Goal: Communication & Community: Answer question/provide support

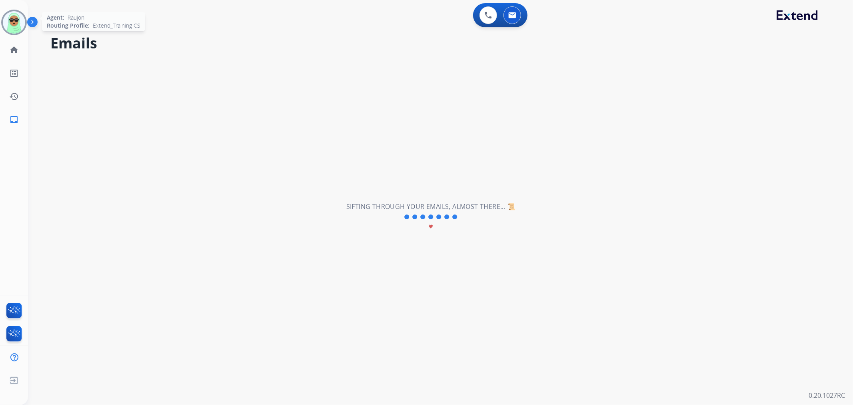
click at [13, 11] on img at bounding box center [14, 22] width 22 height 22
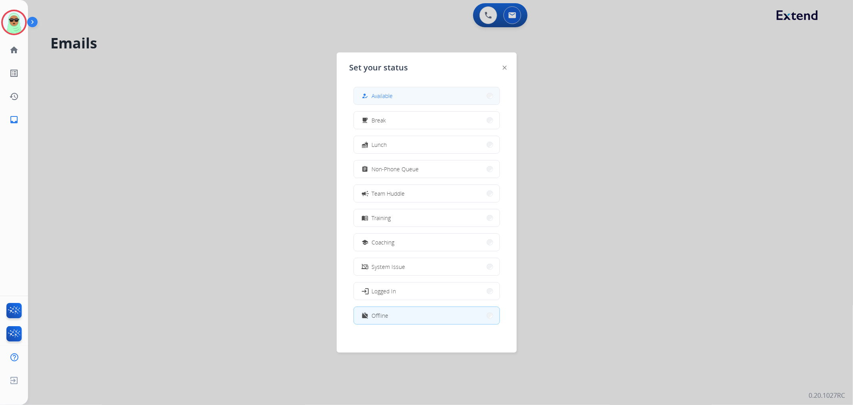
click at [422, 97] on button "how_to_reg Available" at bounding box center [427, 95] width 146 height 17
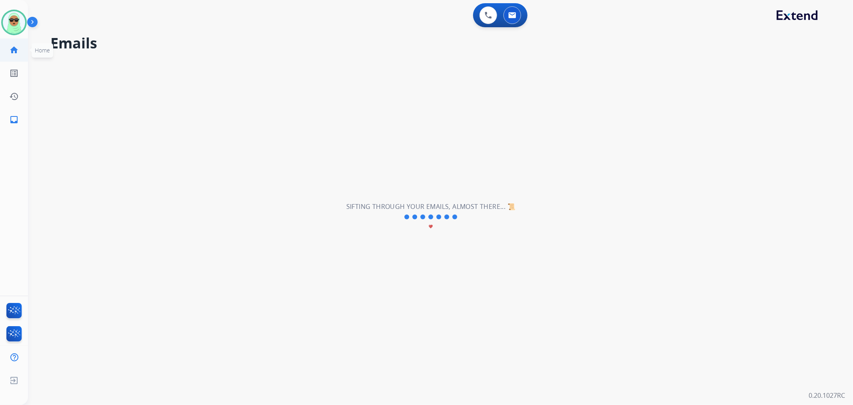
click at [17, 45] on mat-icon "home" at bounding box center [14, 50] width 10 height 10
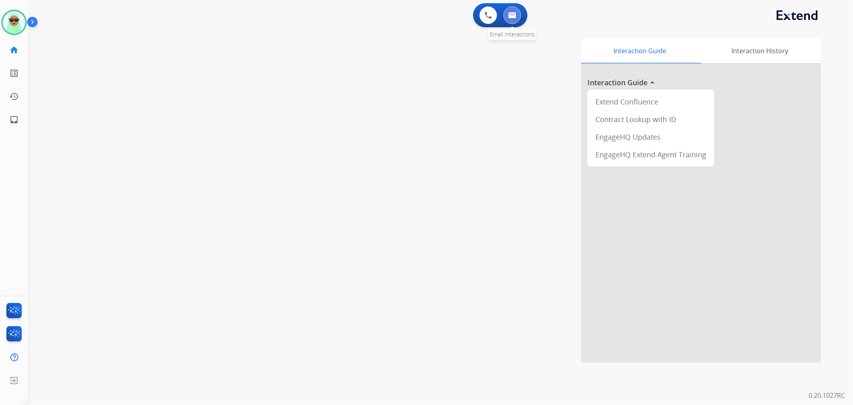
click at [511, 18] on button at bounding box center [513, 15] width 18 height 18
select select "**********"
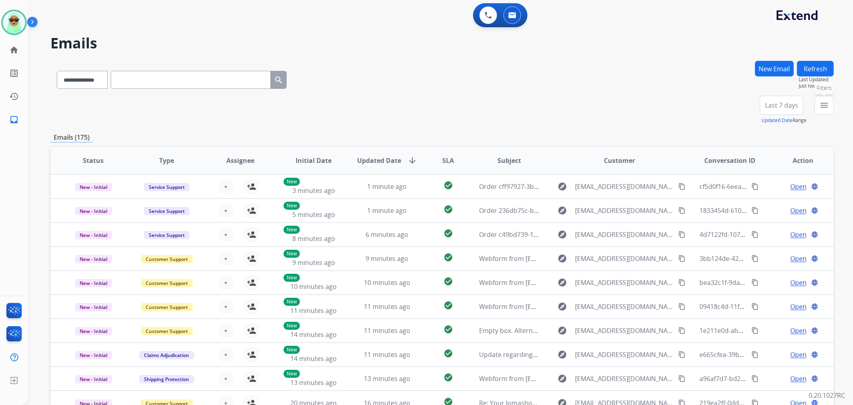
click at [815, 107] on div "menu Filters Type Claims Adjudication Customer Support Escalation Service Suppo…" at bounding box center [824, 110] width 19 height 29
click at [824, 107] on mat-icon "menu" at bounding box center [825, 105] width 10 height 10
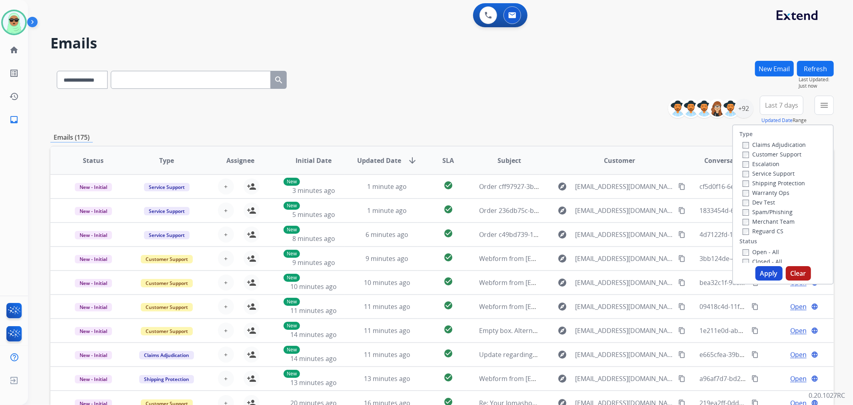
click at [780, 159] on div "Escalation" at bounding box center [774, 164] width 63 height 10
click at [785, 150] on label "Customer Support" at bounding box center [772, 154] width 59 height 8
click at [774, 179] on label "Shipping Protection" at bounding box center [774, 183] width 62 height 8
click at [762, 229] on label "Reguard CS" at bounding box center [763, 231] width 41 height 8
click at [757, 249] on label "Open - All" at bounding box center [761, 252] width 36 height 8
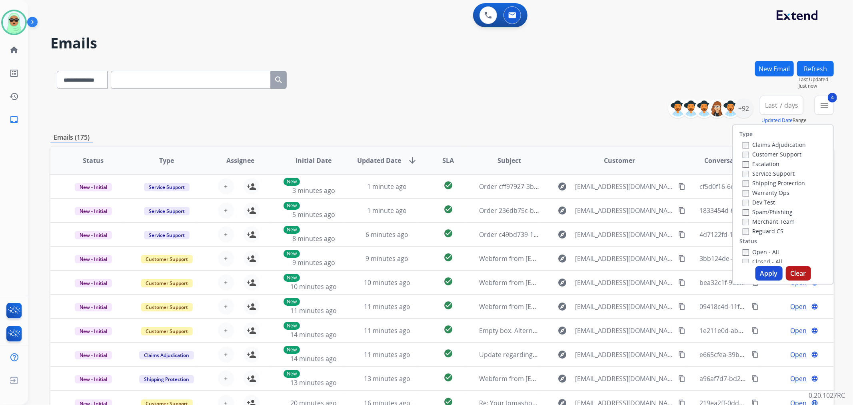
click at [762, 280] on button "Apply" at bounding box center [769, 273] width 27 height 14
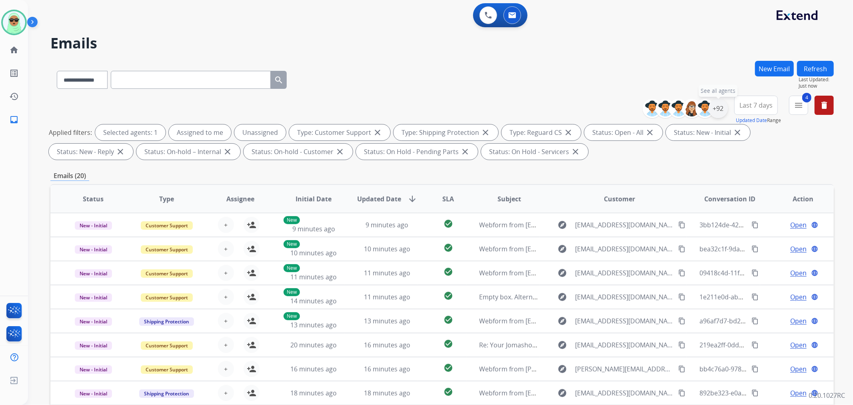
click at [721, 108] on div "+92" at bounding box center [718, 108] width 19 height 19
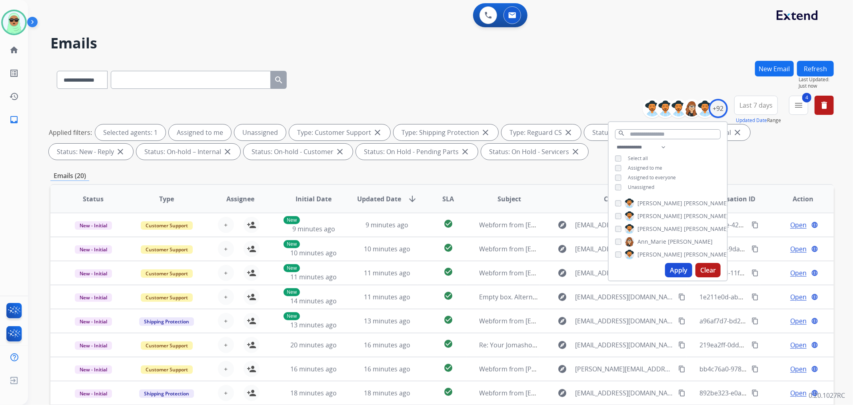
click at [650, 186] on span "Unassigned" at bounding box center [641, 187] width 26 height 7
click at [684, 276] on button "Apply" at bounding box center [678, 270] width 27 height 14
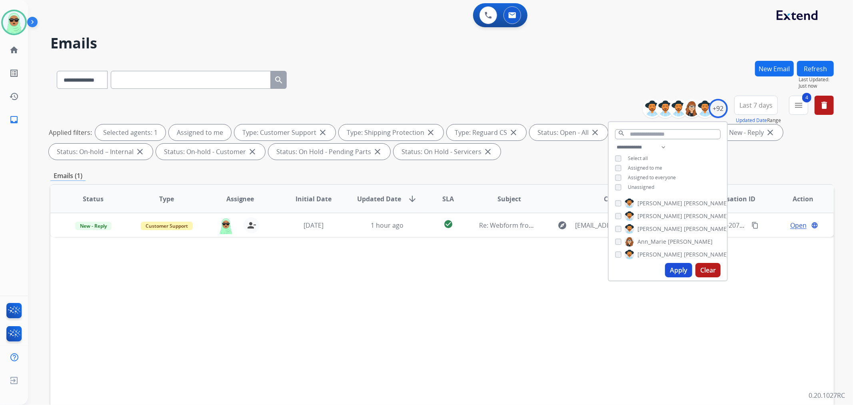
click at [647, 186] on span "Unassigned" at bounding box center [641, 187] width 26 height 7
click at [679, 274] on button "Apply" at bounding box center [678, 270] width 27 height 14
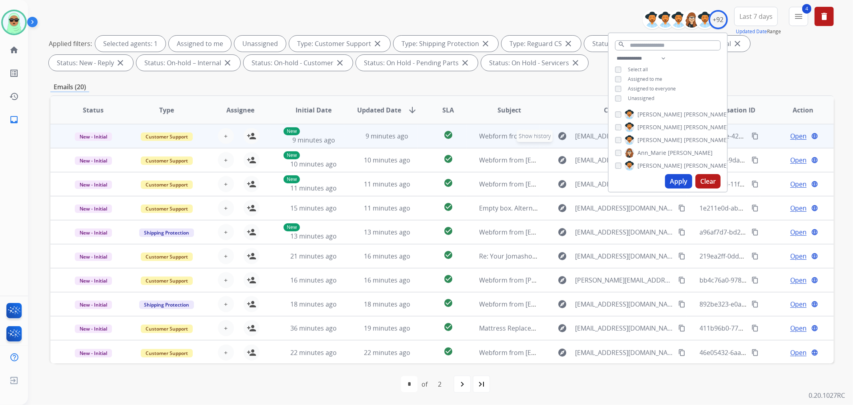
scroll to position [0, 0]
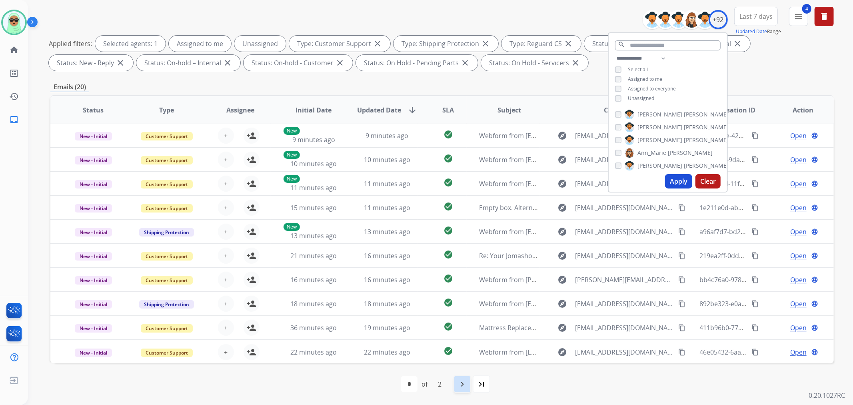
click at [470, 381] on div "navigate_next" at bounding box center [463, 384] width 18 height 18
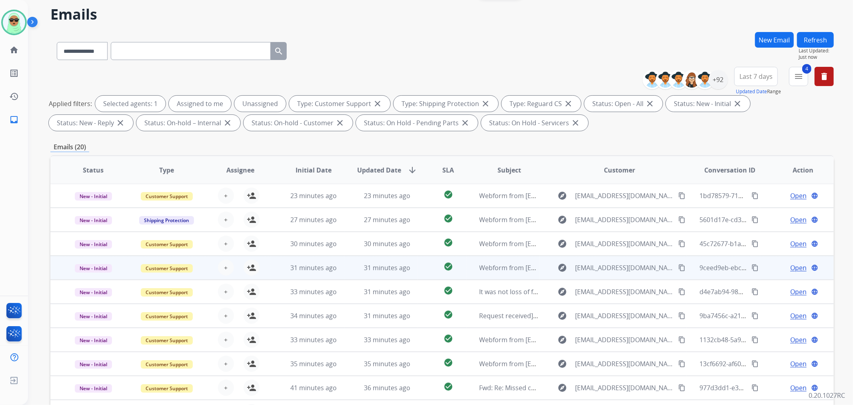
scroll to position [89, 0]
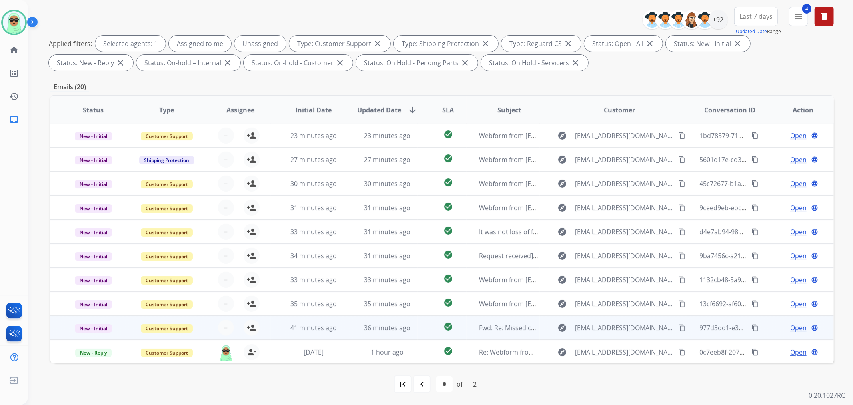
click at [345, 326] on td "36 minutes ago" at bounding box center [381, 328] width 74 height 24
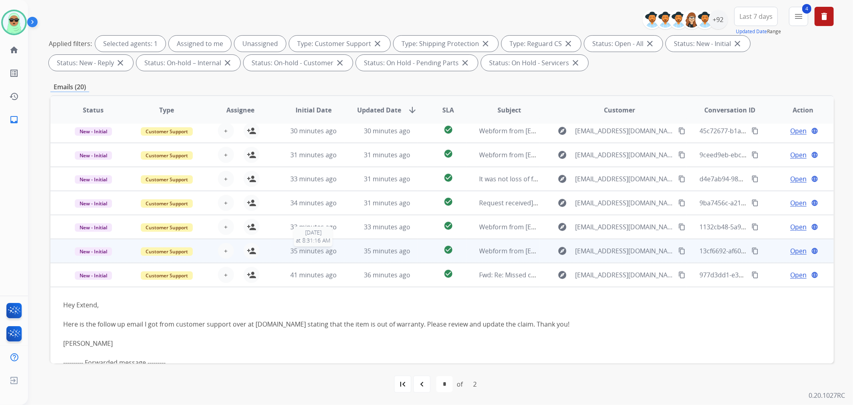
click at [316, 249] on span "35 minutes ago" at bounding box center [313, 250] width 46 height 9
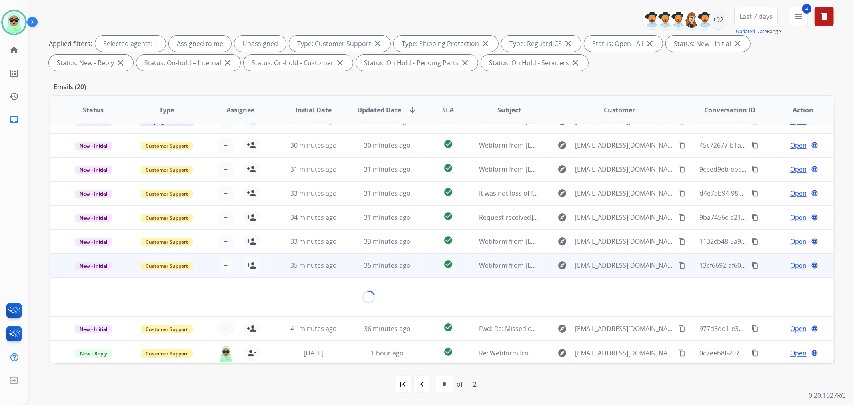
scroll to position [36, 0]
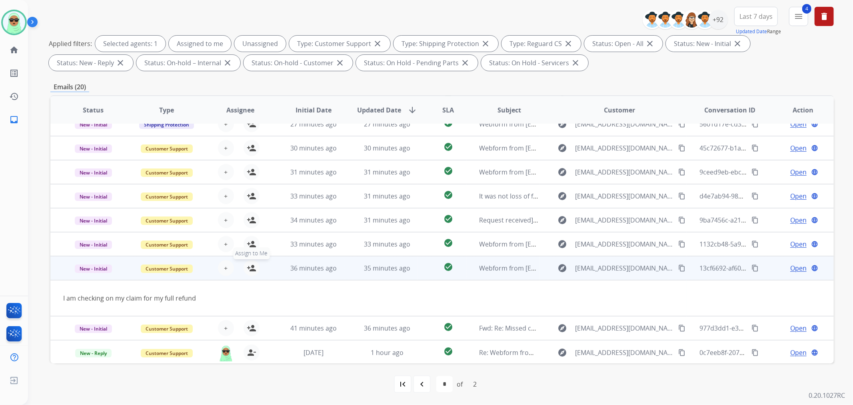
click at [250, 266] on mat-icon "person_add" at bounding box center [252, 268] width 10 height 10
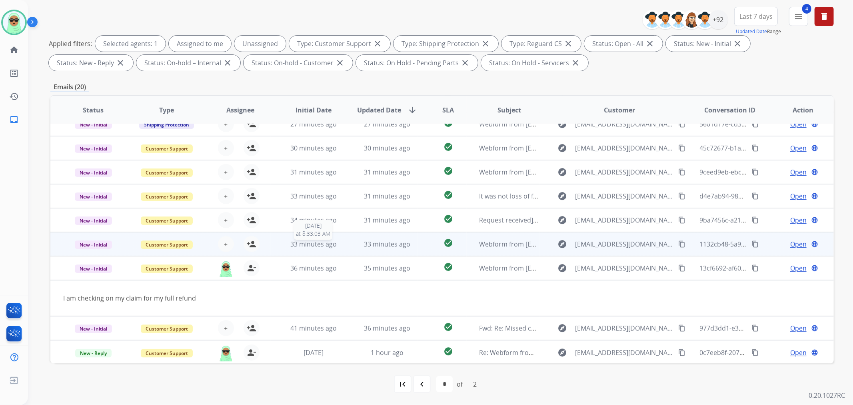
click at [323, 243] on span "33 minutes ago" at bounding box center [313, 244] width 46 height 9
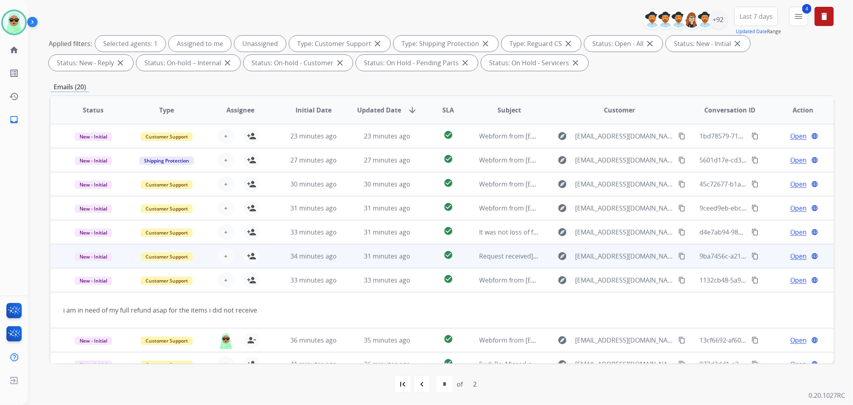
click at [345, 253] on td "31 minutes ago" at bounding box center [381, 256] width 74 height 24
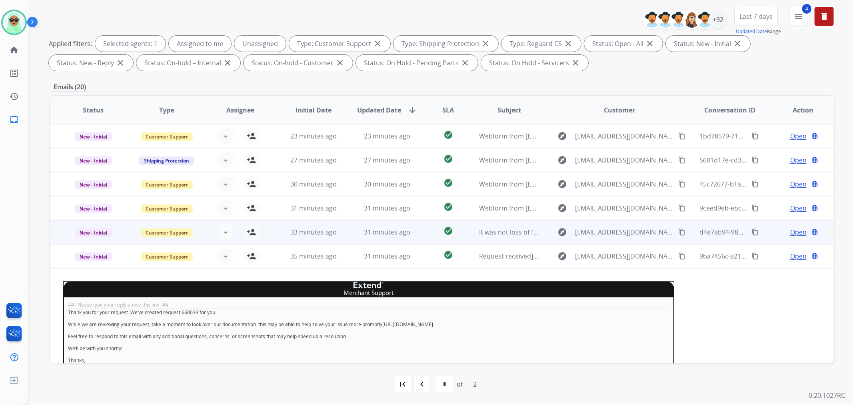
click at [307, 225] on td "33 minutes ago" at bounding box center [308, 232] width 74 height 24
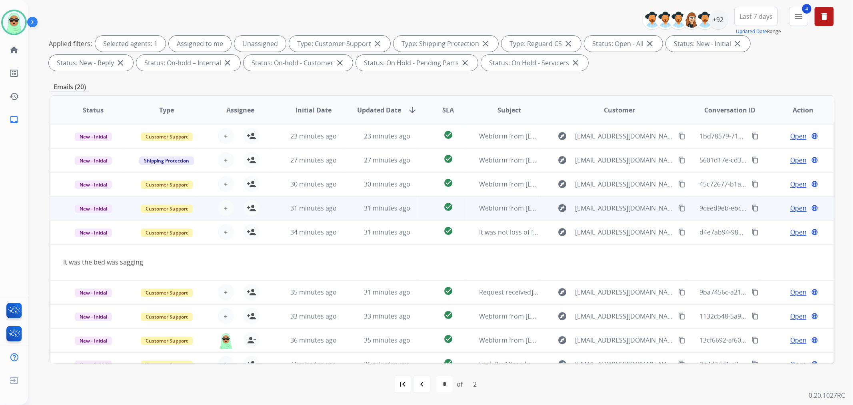
click at [330, 214] on td "31 minutes ago" at bounding box center [308, 208] width 74 height 24
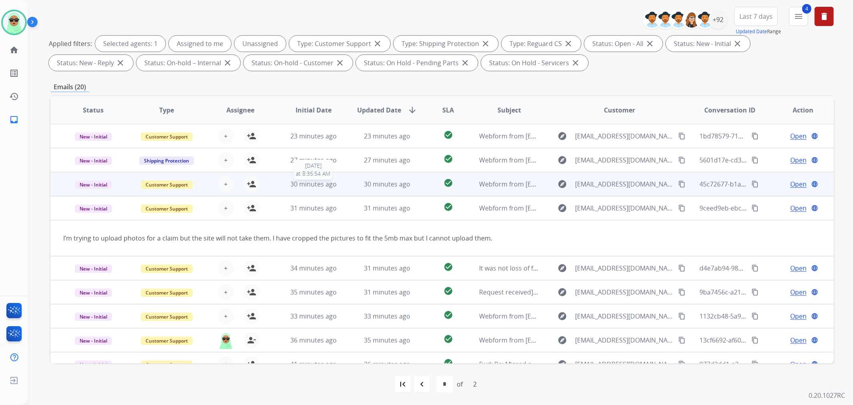
click at [324, 183] on span "30 minutes ago" at bounding box center [313, 184] width 46 height 9
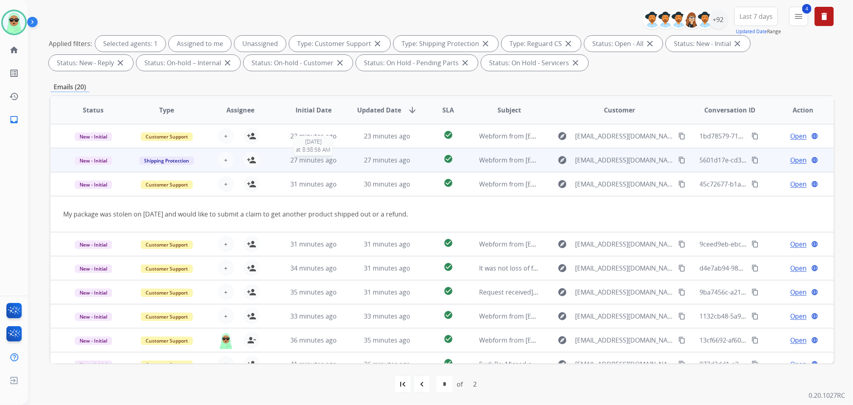
click at [317, 161] on span "27 minutes ago" at bounding box center [313, 160] width 46 height 9
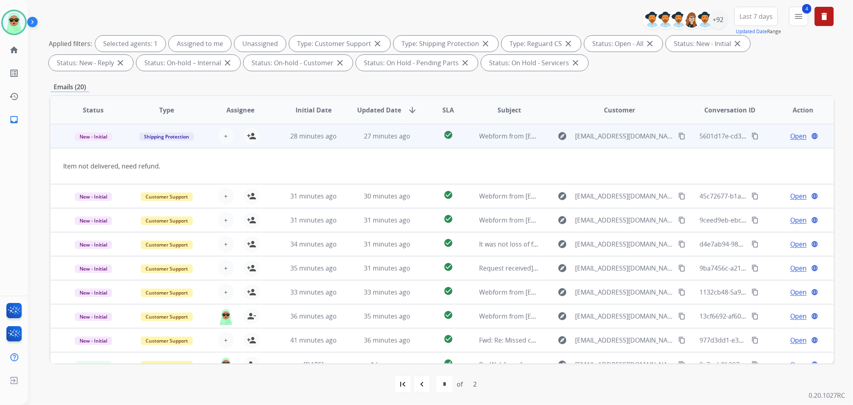
click at [251, 146] on div "+ Select agent person_add Assign to Me" at bounding box center [233, 136] width 73 height 22
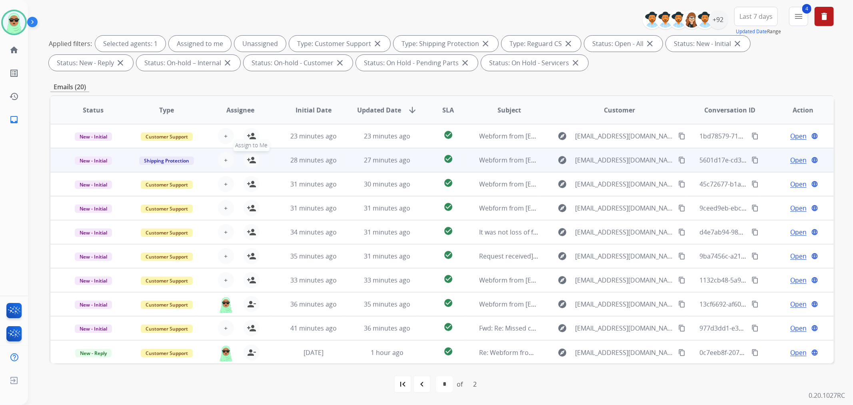
click at [255, 162] on button "person_add Assign to Me" at bounding box center [252, 160] width 16 height 16
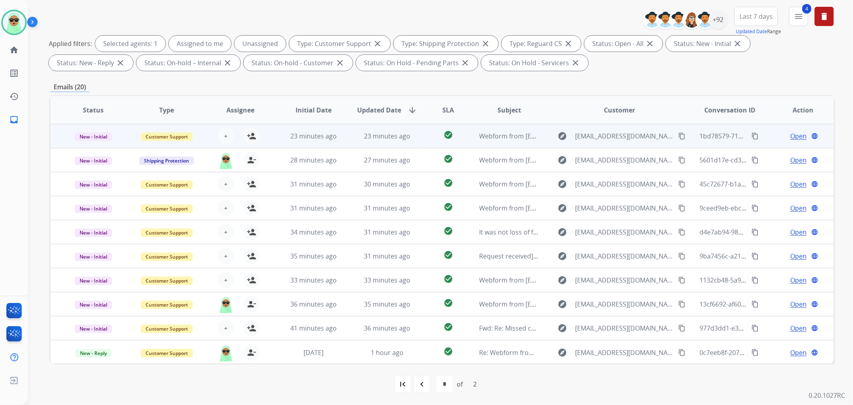
click at [306, 140] on td "23 minutes ago" at bounding box center [308, 136] width 74 height 24
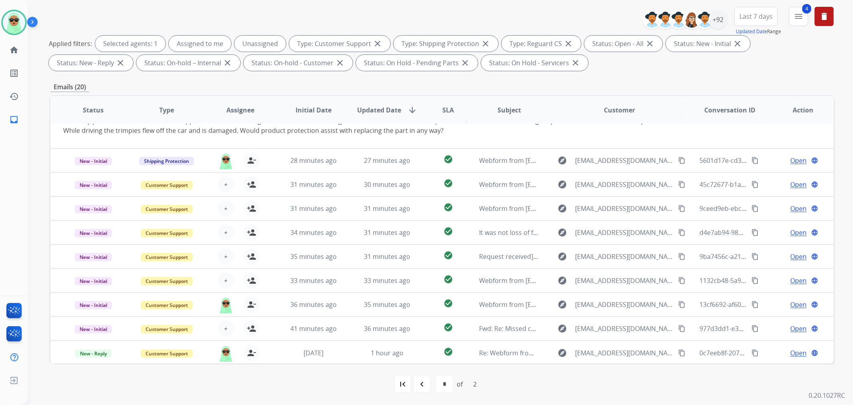
scroll to position [46, 0]
click at [428, 383] on div "navigate_before" at bounding box center [422, 384] width 18 height 18
select select "*"
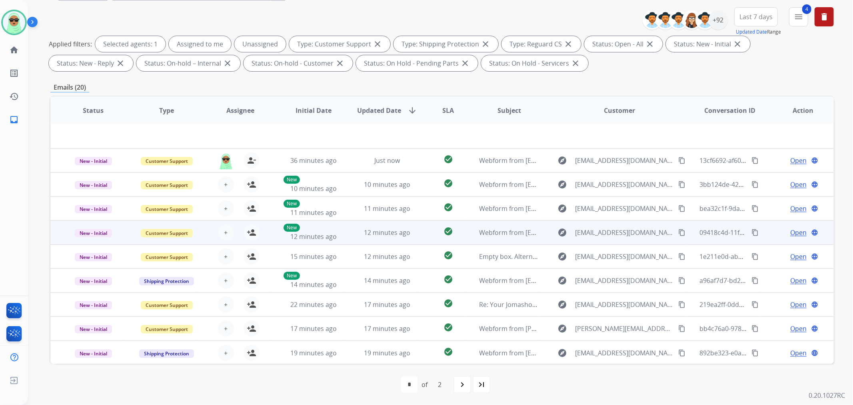
scroll to position [89, 0]
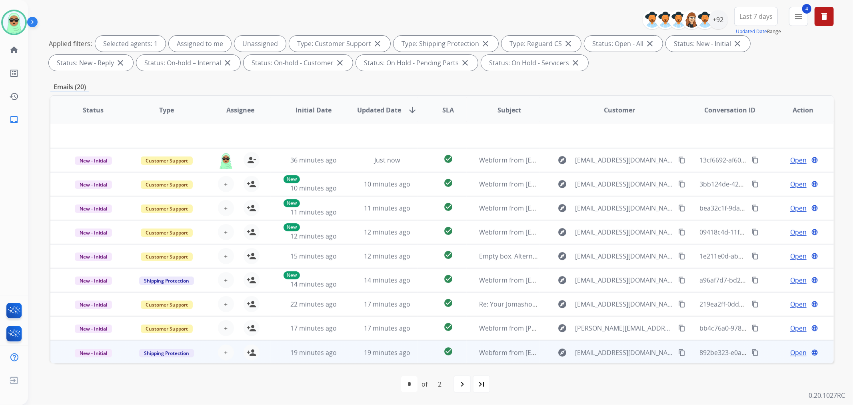
click at [312, 346] on td "19 minutes ago" at bounding box center [308, 352] width 74 height 24
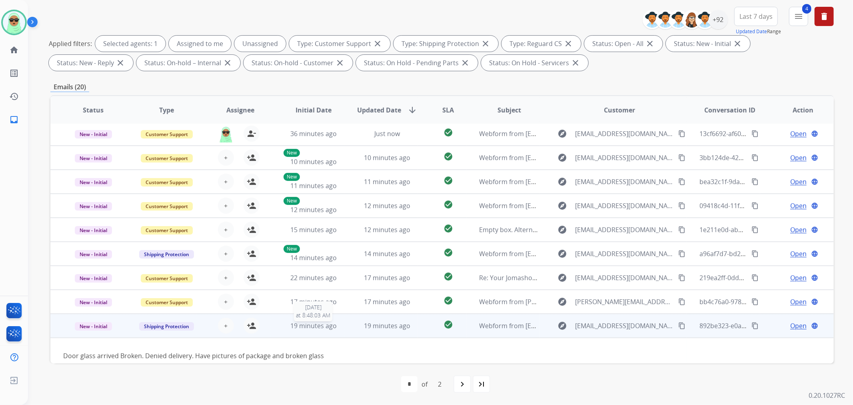
scroll to position [36, 0]
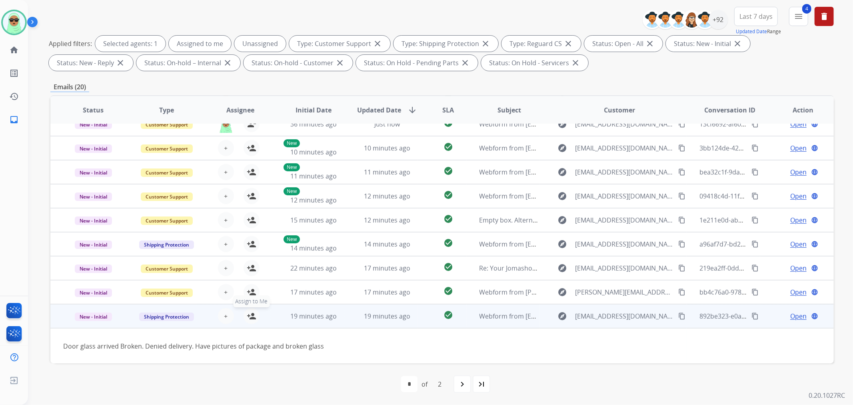
click at [254, 313] on mat-icon "person_add" at bounding box center [252, 316] width 10 height 10
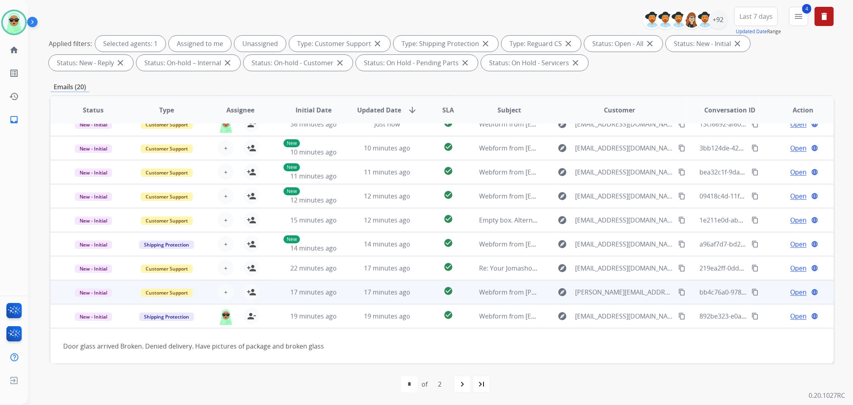
click at [298, 283] on td "17 minutes ago" at bounding box center [308, 292] width 74 height 24
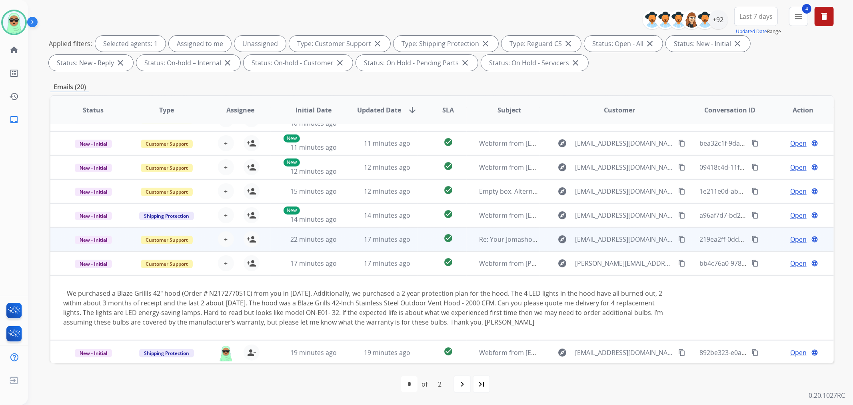
click at [316, 230] on td "22 minutes ago" at bounding box center [308, 239] width 74 height 24
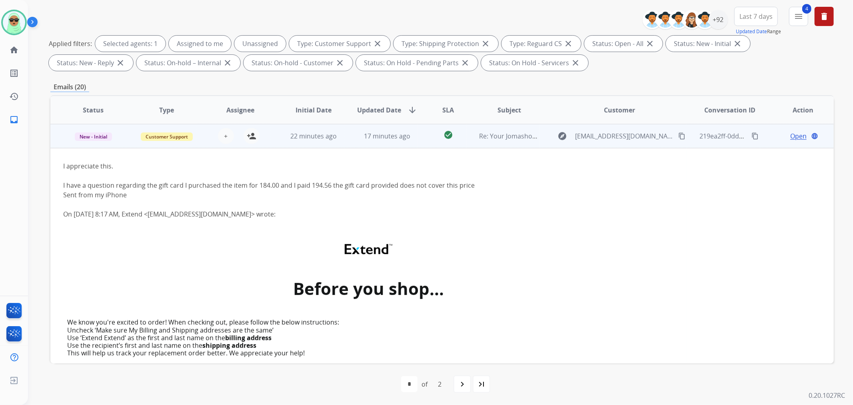
scroll to position [0, 0]
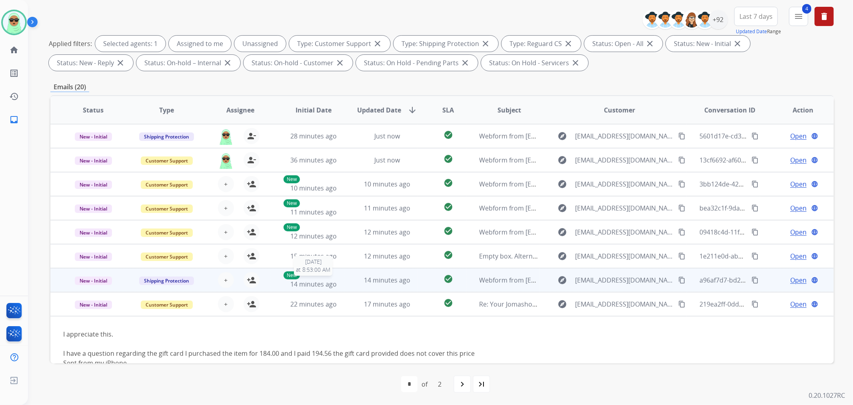
click at [326, 271] on div "New 14 minutes ago" at bounding box center [314, 280] width 60 height 18
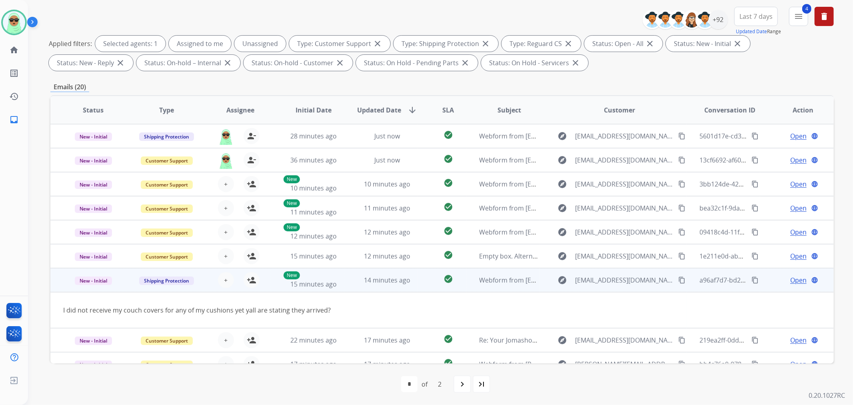
scroll to position [36, 0]
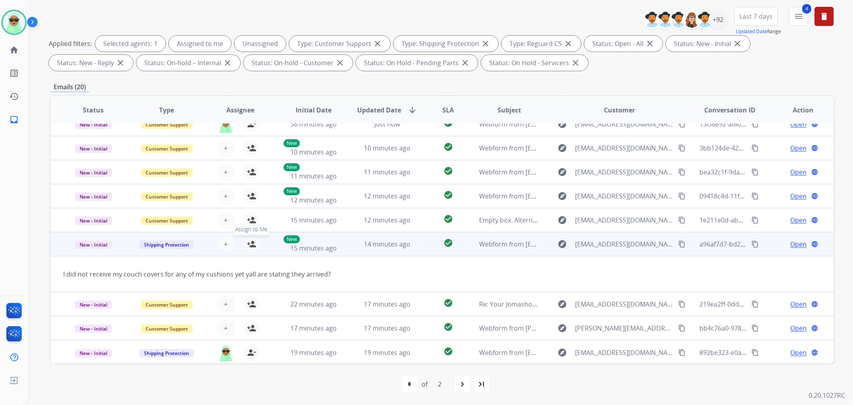
click at [250, 241] on mat-icon "person_add" at bounding box center [252, 244] width 10 height 10
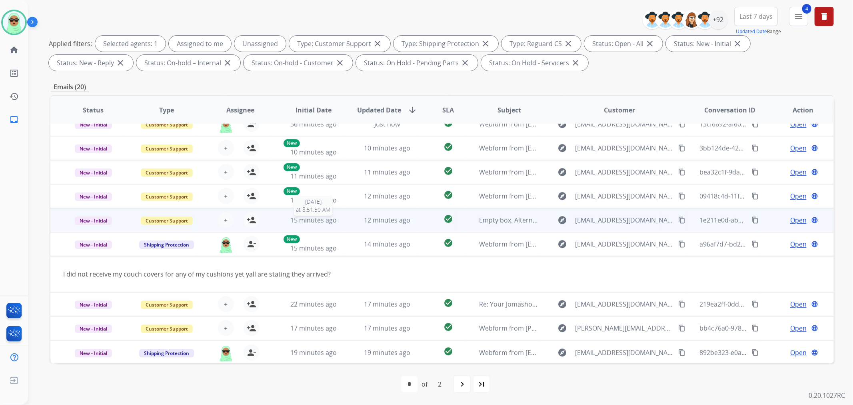
click at [325, 218] on span "15 minutes ago" at bounding box center [313, 220] width 46 height 9
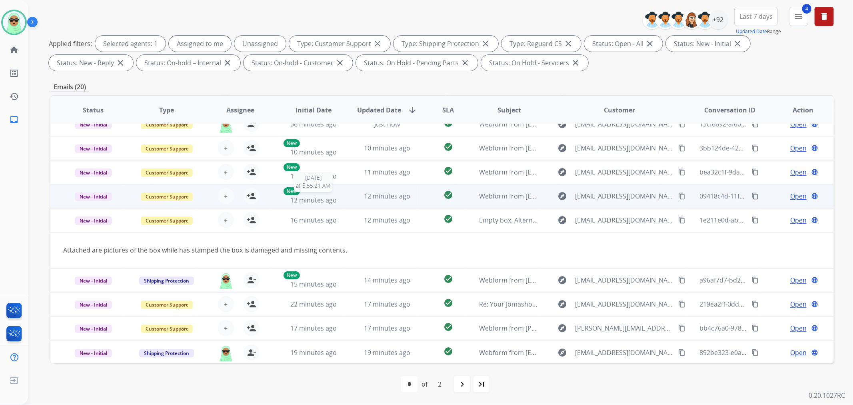
click at [323, 197] on span "12 minutes ago" at bounding box center [313, 200] width 46 height 9
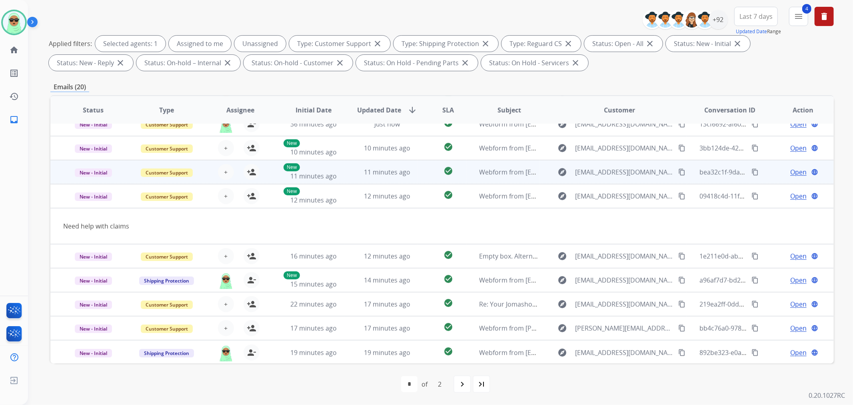
click at [346, 166] on td "11 minutes ago" at bounding box center [381, 172] width 74 height 24
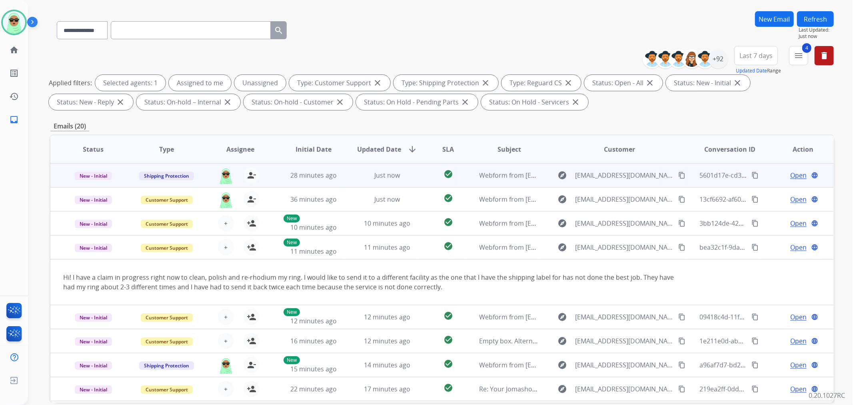
scroll to position [44, 0]
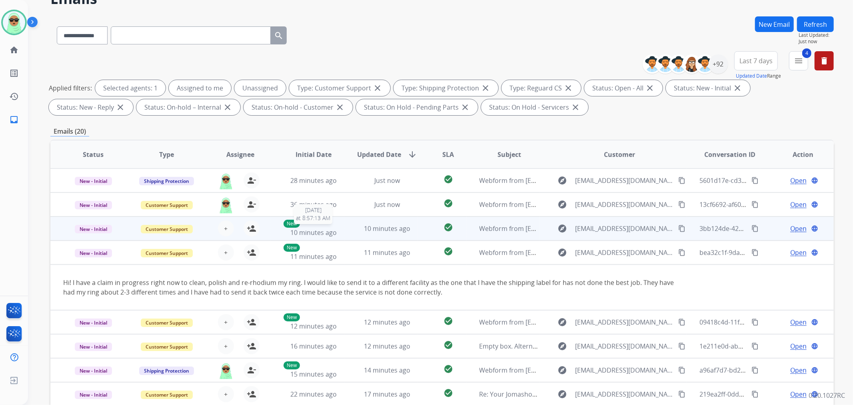
click at [338, 232] on div "New 10 minutes ago" at bounding box center [314, 229] width 60 height 18
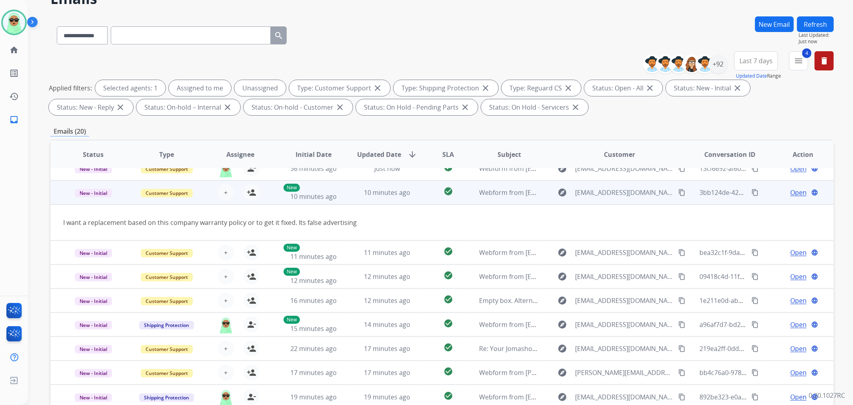
scroll to position [0, 0]
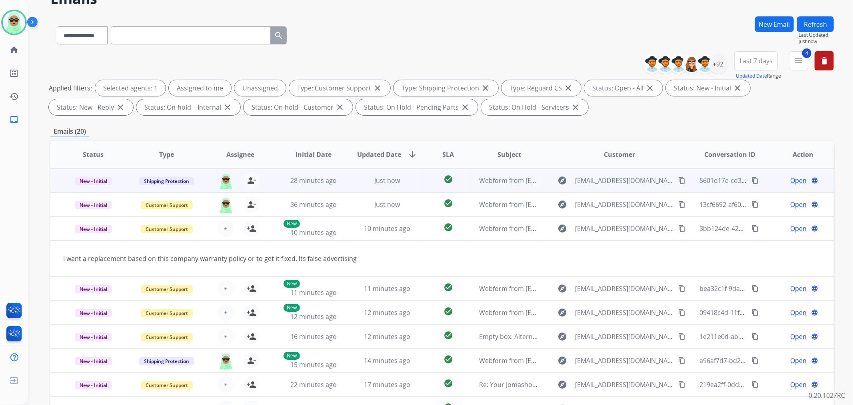
click at [790, 182] on span "Open" at bounding box center [798, 181] width 16 height 10
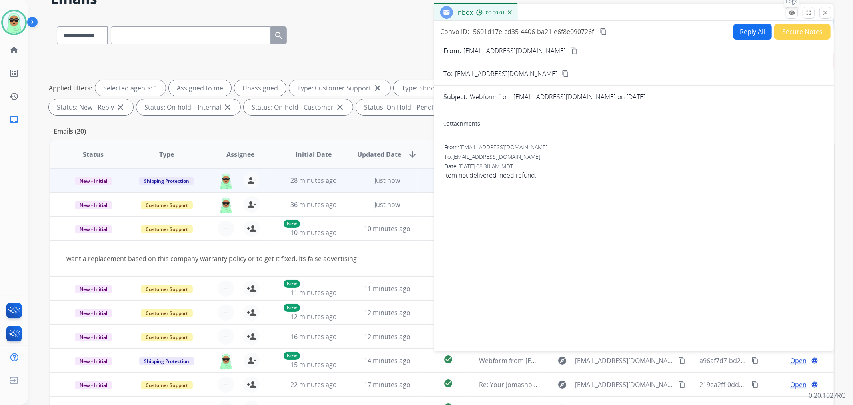
click at [790, 14] on mat-icon "remove_red_eye" at bounding box center [791, 12] width 7 height 7
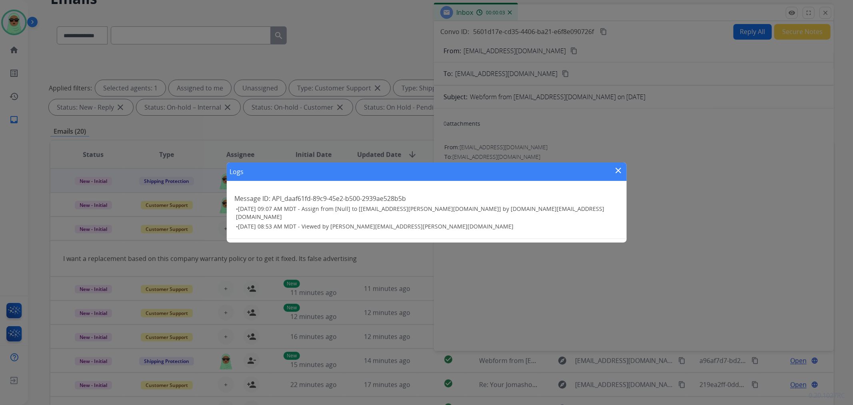
click at [612, 177] on div "Logs close" at bounding box center [427, 171] width 400 height 18
click at [611, 178] on div "Logs close" at bounding box center [427, 171] width 400 height 18
click at [604, 182] on div "Logs close Message ID: API_daaf61fd-89c9-45e2-b500-2939ae528b5b • [DATE] 09:07 …" at bounding box center [427, 202] width 400 height 80
click at [609, 181] on div "Logs close Message ID: API_daaf61fd-89c9-45e2-b500-2939ae528b5b • [DATE] 09:07 …" at bounding box center [427, 202] width 400 height 80
drag, startPoint x: 609, startPoint y: 181, endPoint x: 615, endPoint y: 178, distance: 6.8
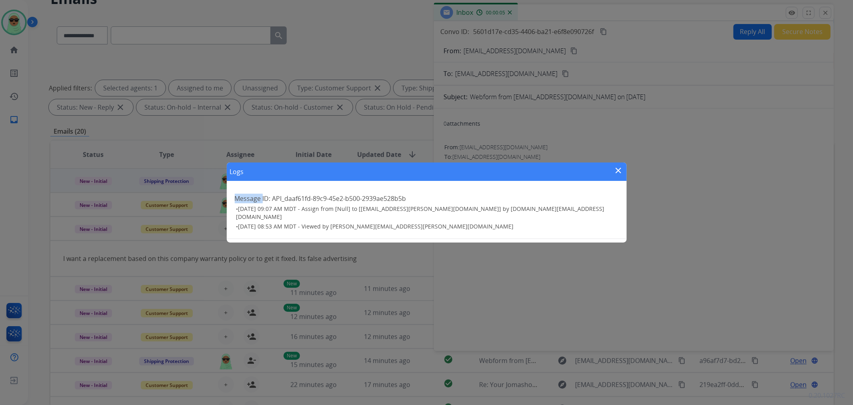
click at [609, 181] on div "Logs close Message ID: API_daaf61fd-89c9-45e2-b500-2939ae528b5b • [DATE] 09:07 …" at bounding box center [427, 202] width 400 height 80
click at [619, 175] on button "close" at bounding box center [619, 172] width 10 height 12
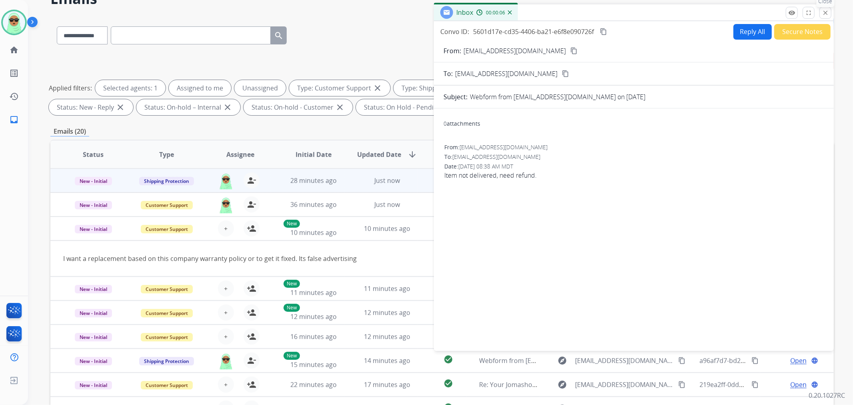
click at [826, 16] on mat-icon "close" at bounding box center [825, 12] width 7 height 7
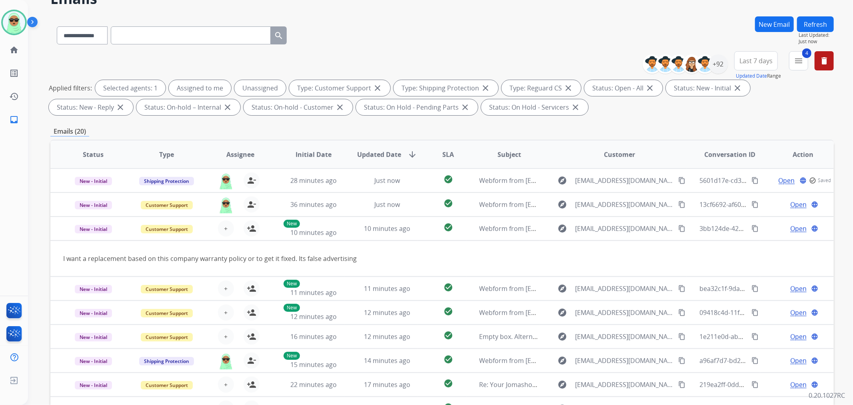
click at [813, 29] on button "Refresh" at bounding box center [815, 24] width 37 height 16
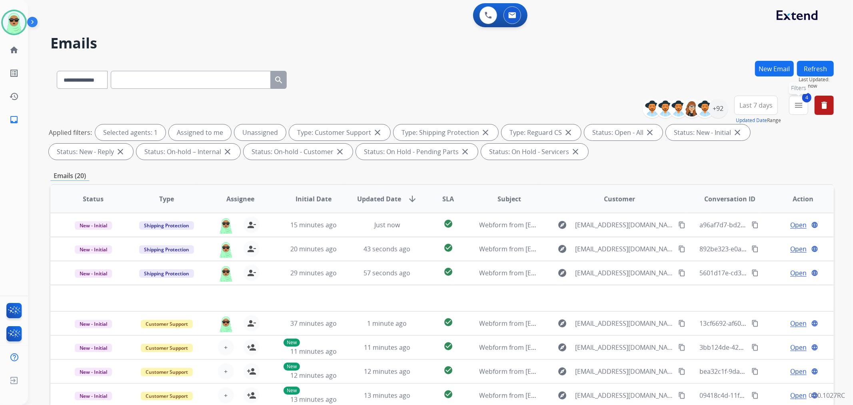
click at [794, 104] on mat-icon "menu" at bounding box center [799, 105] width 10 height 10
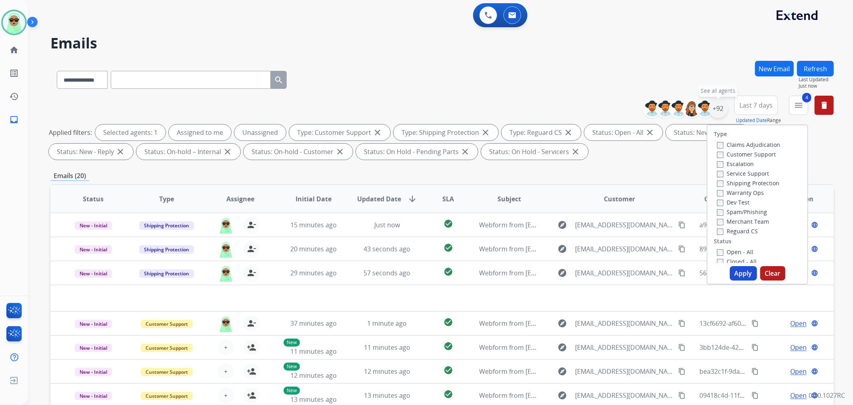
click at [718, 108] on div "+92" at bounding box center [718, 108] width 19 height 19
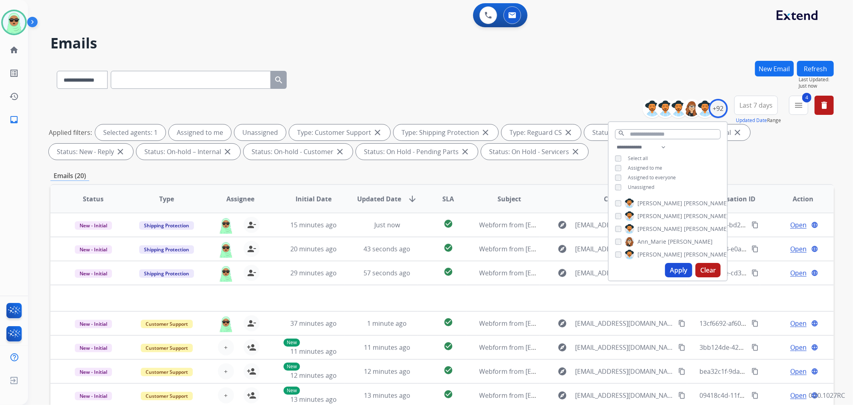
click at [642, 185] on span "Unassigned" at bounding box center [641, 187] width 26 height 7
click at [674, 270] on button "Apply" at bounding box center [678, 270] width 27 height 14
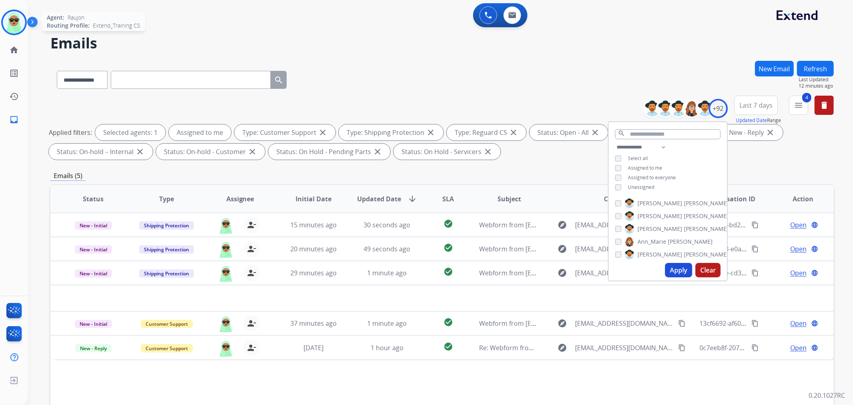
click at [20, 27] on img at bounding box center [14, 22] width 22 height 22
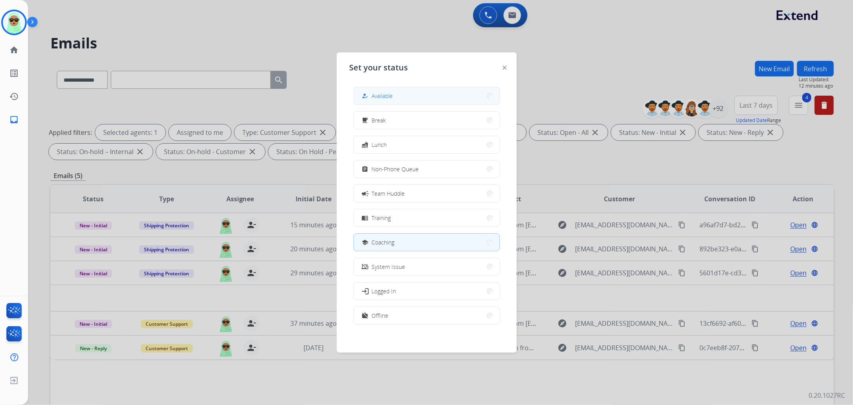
click at [432, 90] on button "how_to_reg Available" at bounding box center [427, 95] width 146 height 17
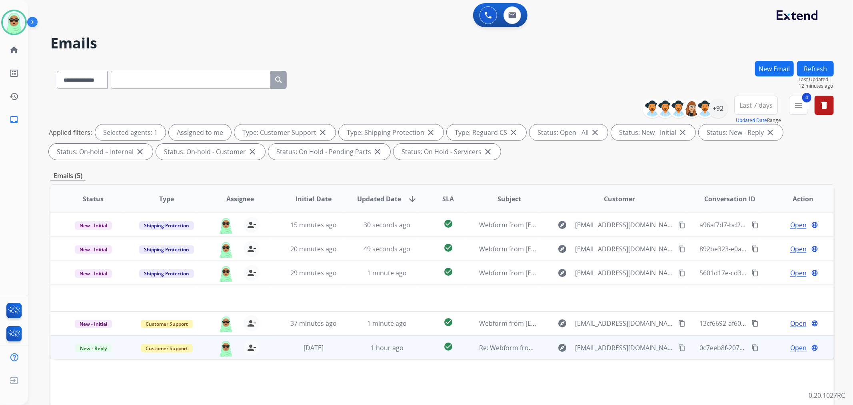
click at [790, 346] on span "Open" at bounding box center [798, 348] width 16 height 10
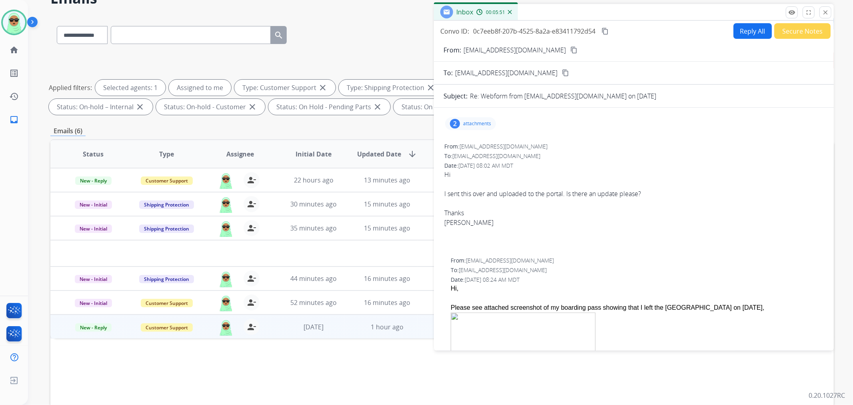
scroll to position [44, 0]
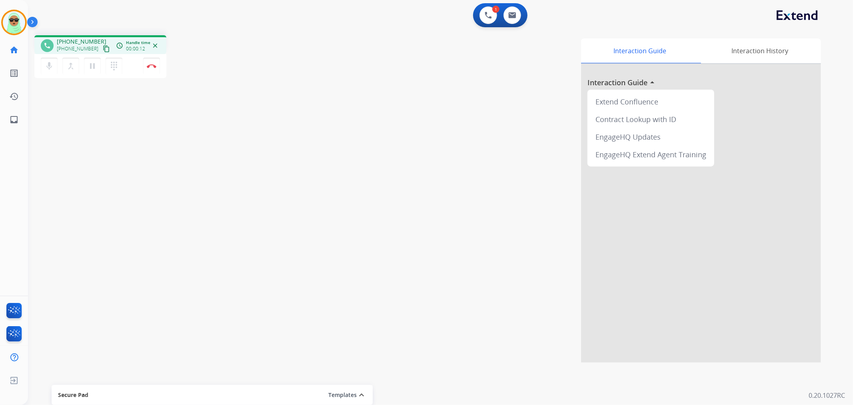
drag, startPoint x: 56, startPoint y: 149, endPoint x: 125, endPoint y: 71, distance: 104.6
click at [63, 138] on div "phone [PHONE_NUMBER] [PHONE_NUMBER] content_copy access_time Call metrics Queue…" at bounding box center [431, 196] width 806 height 334
click at [102, 44] on button "content_copy" at bounding box center [107, 49] width 10 height 10
click at [477, 13] on div "1 Voice Interactions" at bounding box center [488, 15] width 24 height 18
click at [486, 14] on img at bounding box center [488, 15] width 7 height 7
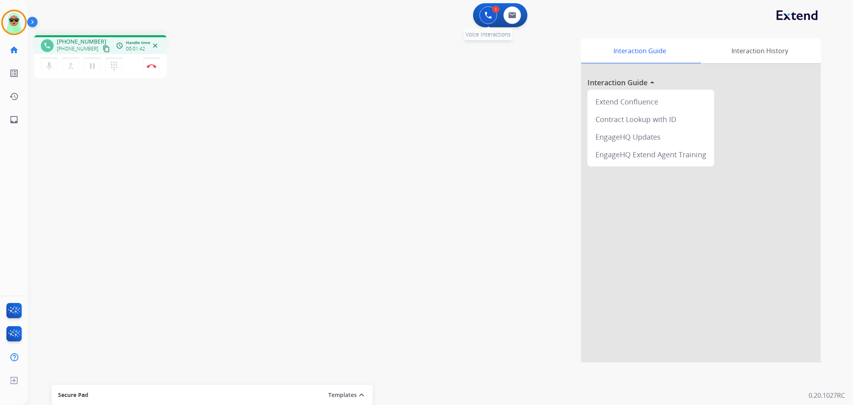
click at [492, 21] on button at bounding box center [489, 15] width 18 height 18
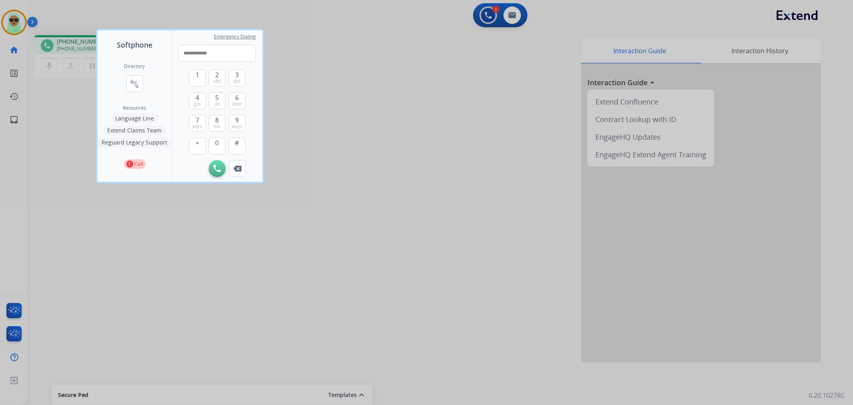
type input "**********"
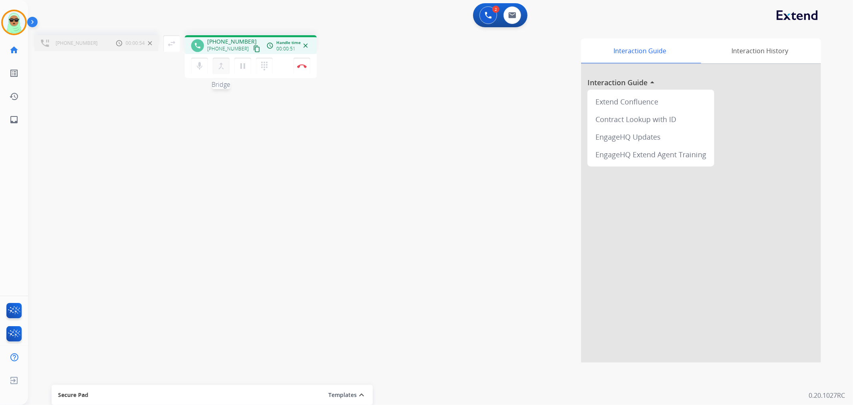
click at [224, 62] on mat-icon "merge_type" at bounding box center [221, 66] width 10 height 10
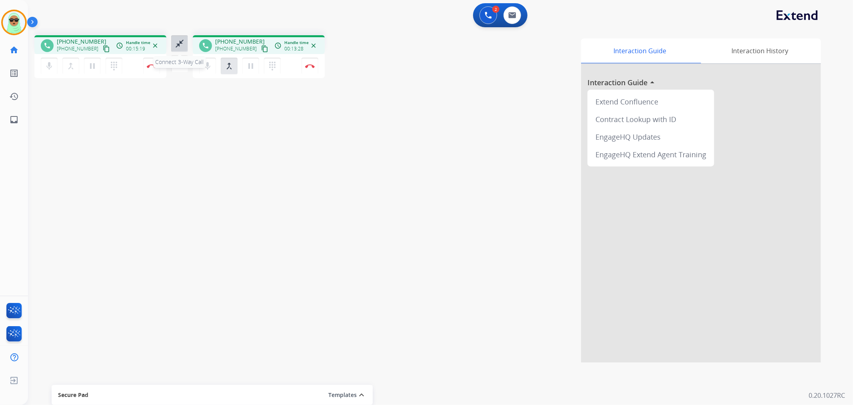
click at [175, 42] on mat-icon "close_fullscreen" at bounding box center [180, 44] width 10 height 10
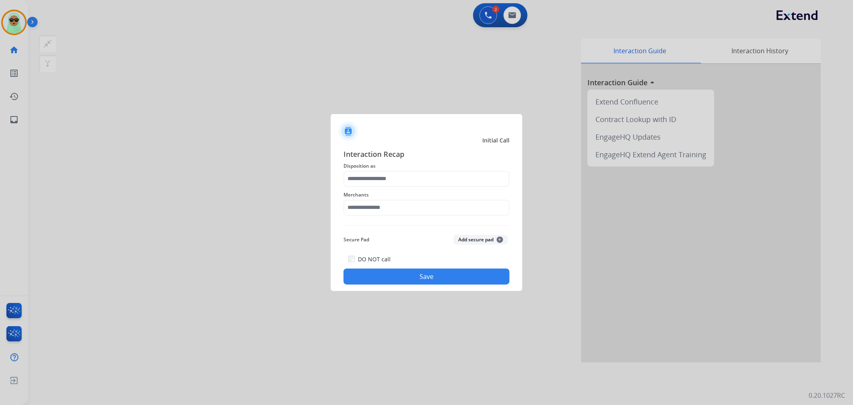
click at [456, 218] on div "Merchants" at bounding box center [427, 203] width 166 height 32
click at [452, 211] on input "text" at bounding box center [427, 208] width 166 height 16
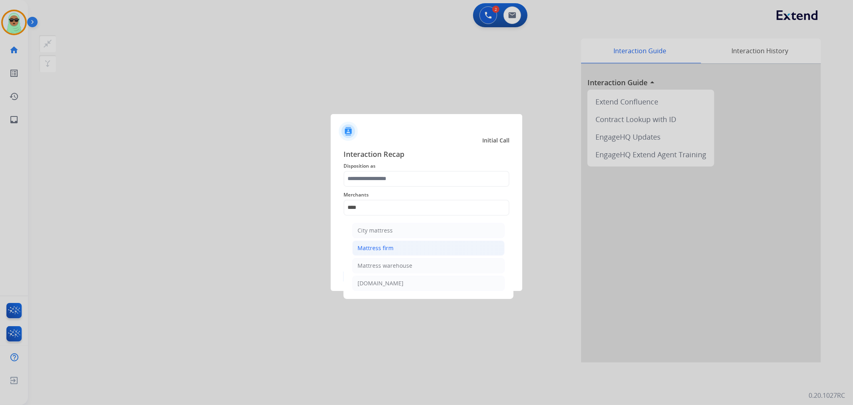
click at [392, 244] on div "Mattress firm" at bounding box center [376, 248] width 36 height 8
type input "**********"
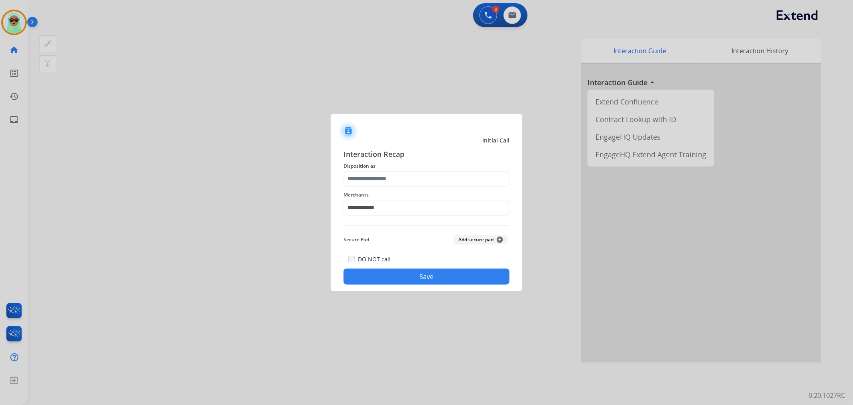
click at [409, 188] on div "**********" at bounding box center [427, 203] width 166 height 32
click at [410, 187] on div "**********" at bounding box center [427, 203] width 166 height 32
click at [427, 169] on span "Disposition as" at bounding box center [427, 166] width 166 height 10
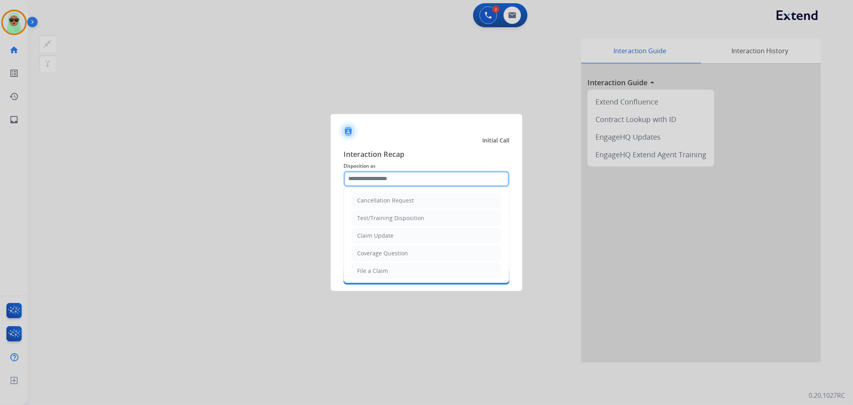
click at [425, 178] on input "text" at bounding box center [427, 179] width 166 height 16
click at [419, 247] on li "Coverage Question" at bounding box center [426, 253] width 149 height 15
type input "**********"
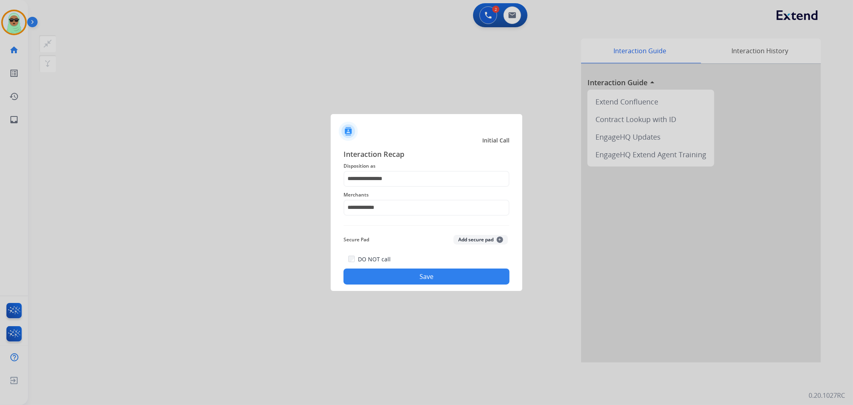
click at [426, 276] on button "Save" at bounding box center [427, 276] width 166 height 16
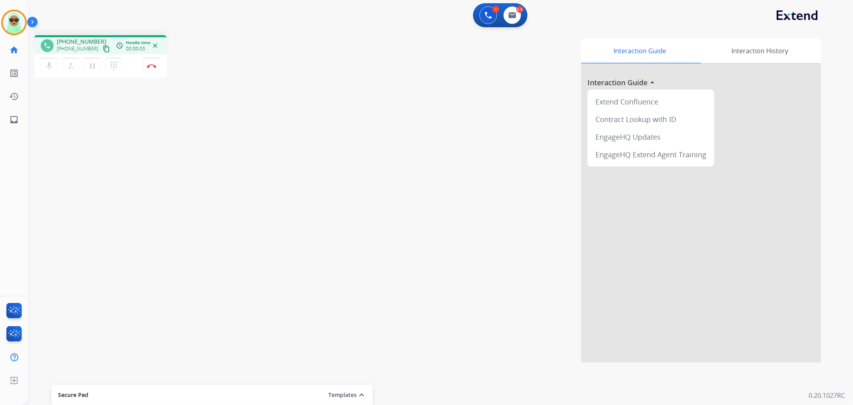
click at [103, 50] on mat-icon "content_copy" at bounding box center [106, 48] width 7 height 7
click at [485, 15] on img at bounding box center [488, 15] width 7 height 7
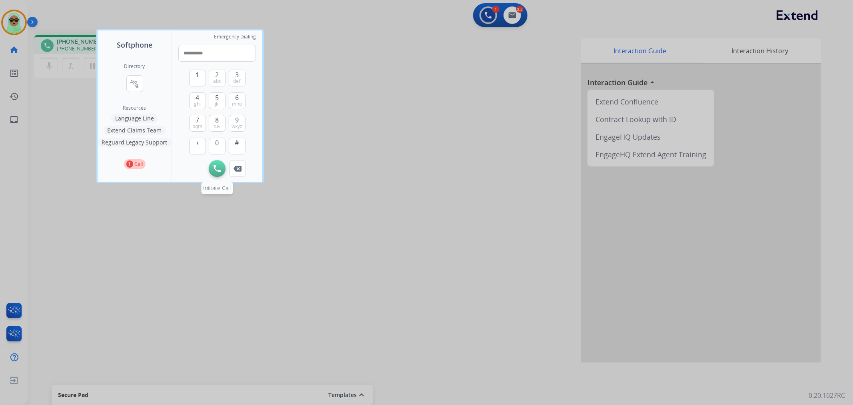
type input "**********"
click at [218, 166] on img at bounding box center [217, 168] width 7 height 7
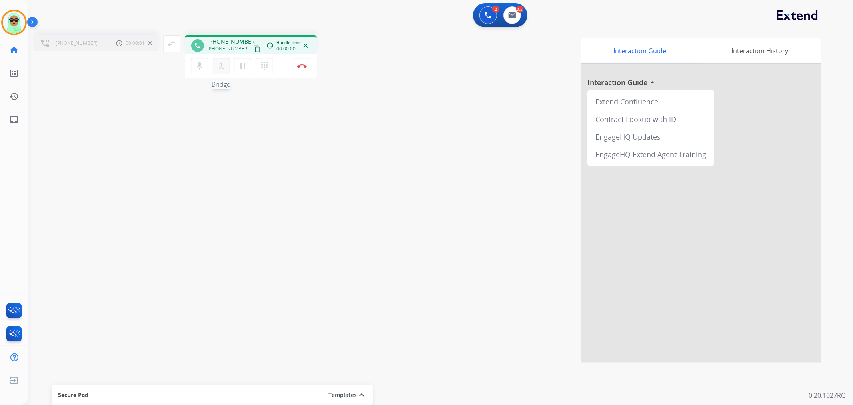
click at [223, 66] on mat-icon "merge_type" at bounding box center [221, 66] width 10 height 10
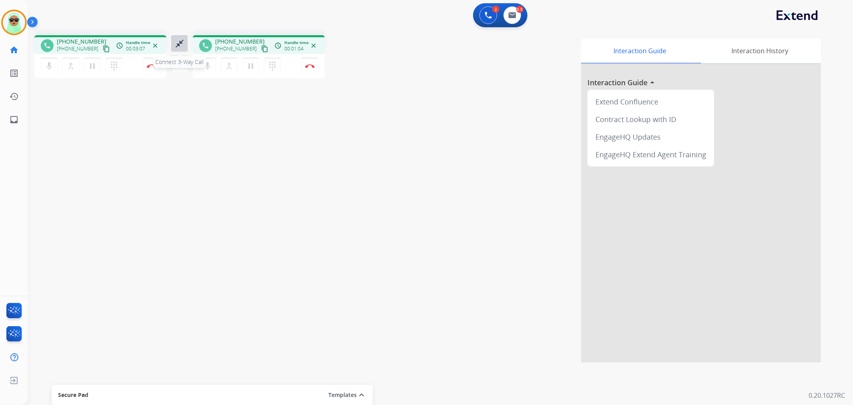
click at [177, 42] on mat-icon "close_fullscreen" at bounding box center [180, 44] width 10 height 10
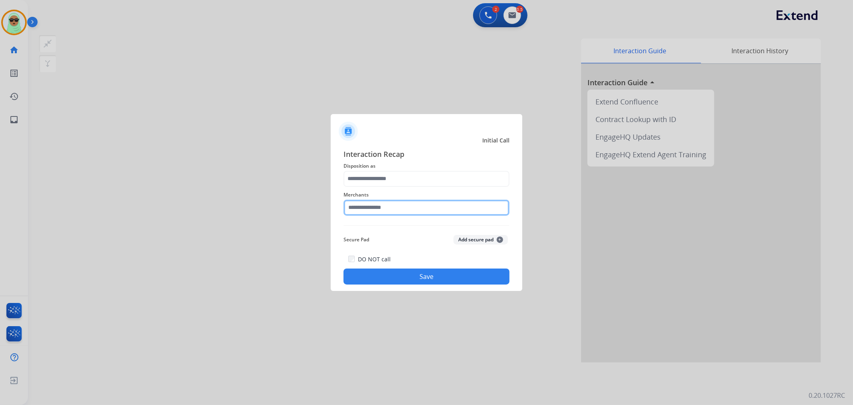
click at [428, 202] on input "text" at bounding box center [427, 208] width 166 height 16
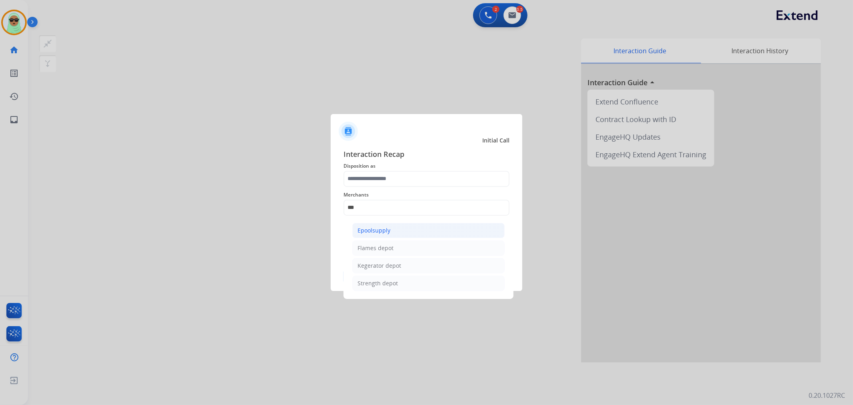
click at [425, 229] on li "Epoolsupply" at bounding box center [428, 230] width 152 height 15
type input "**********"
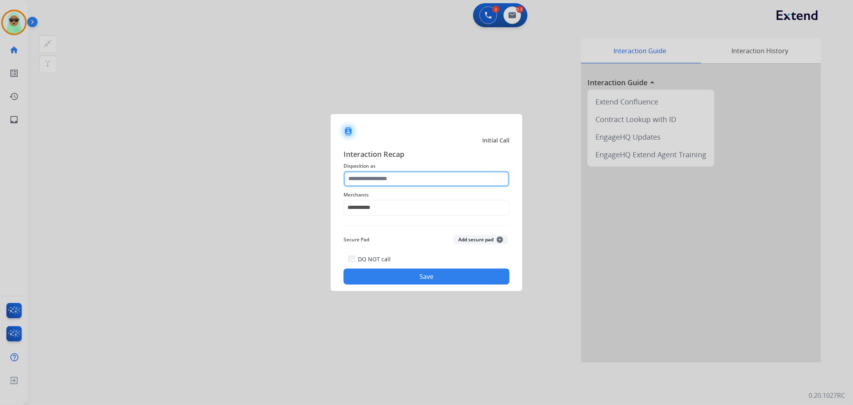
click at [420, 177] on input "text" at bounding box center [427, 179] width 166 height 16
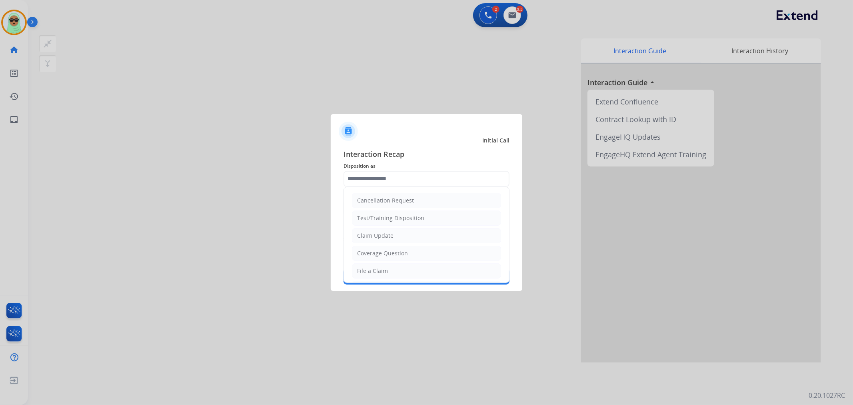
click at [408, 235] on li "Claim Update" at bounding box center [426, 235] width 149 height 15
type input "**********"
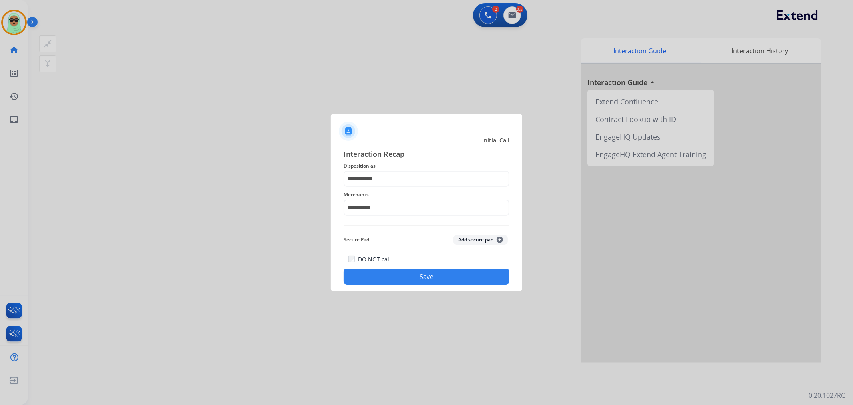
click at [410, 281] on button "Save" at bounding box center [427, 276] width 166 height 16
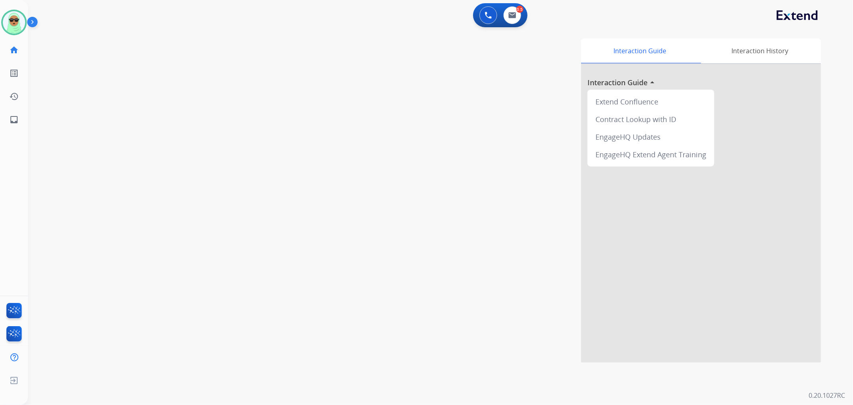
click at [62, 114] on div "swap_horiz Break voice bridge close_fullscreen Connect 3-Way Call merge_type Se…" at bounding box center [431, 196] width 806 height 334
click at [516, 18] on button at bounding box center [513, 15] width 18 height 18
select select "**********"
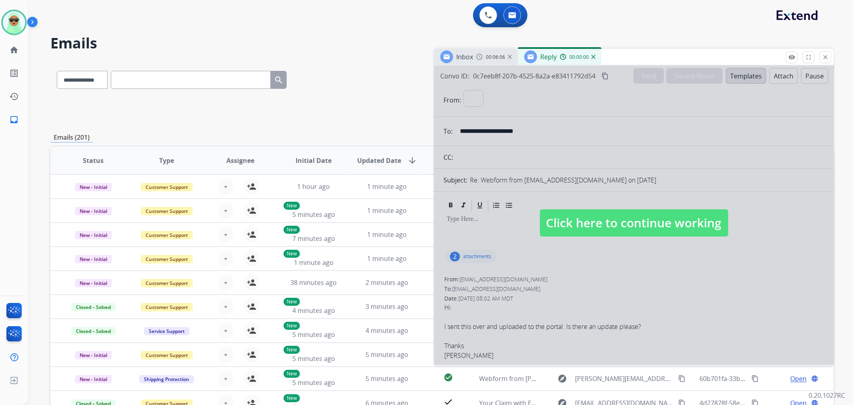
select select "**********"
click at [609, 222] on span "Click here to continue working" at bounding box center [634, 222] width 188 height 27
select select
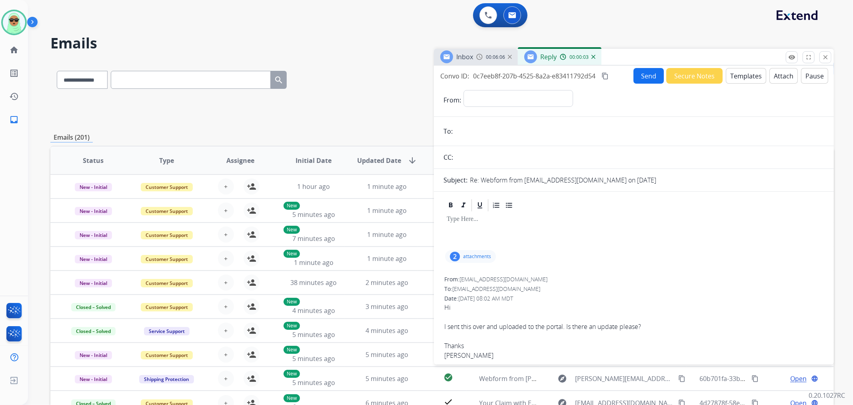
click at [471, 257] on p "attachments" at bounding box center [477, 256] width 28 height 6
click at [474, 288] on div at bounding box center [473, 278] width 40 height 28
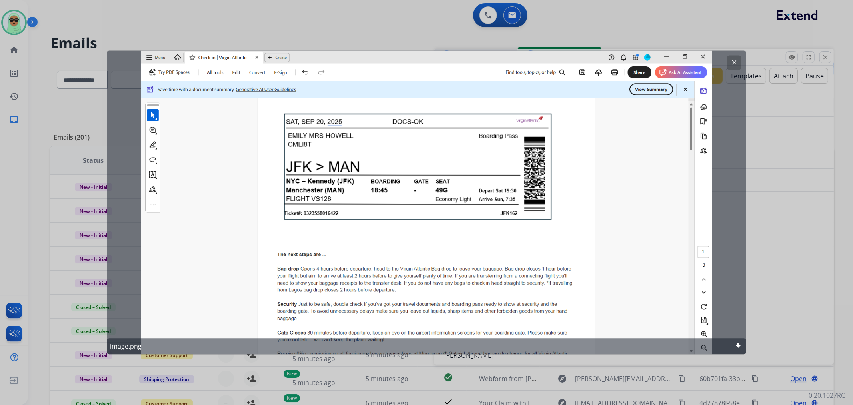
click at [732, 61] on mat-icon "clear" at bounding box center [734, 62] width 7 height 7
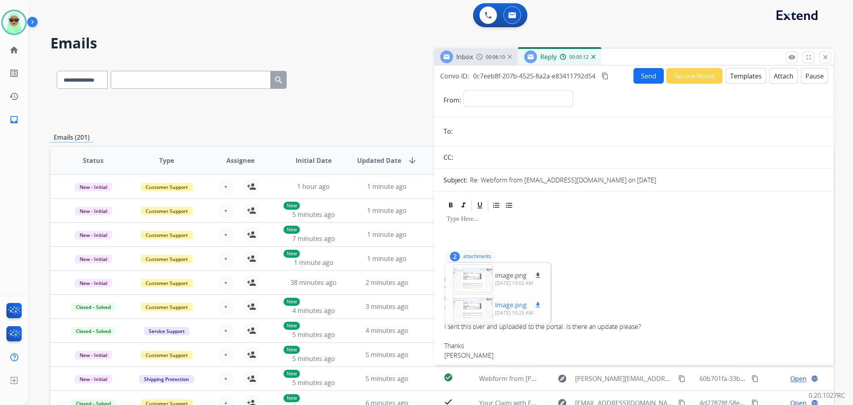
click at [474, 307] on div at bounding box center [473, 308] width 40 height 28
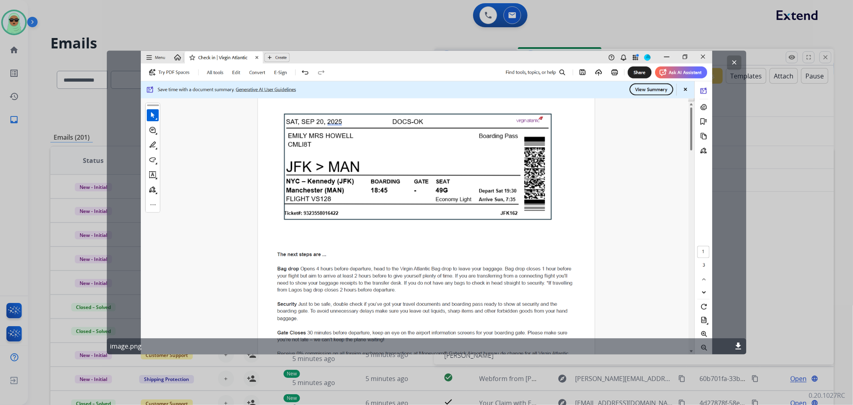
click at [729, 62] on button "clear" at bounding box center [734, 63] width 14 height 14
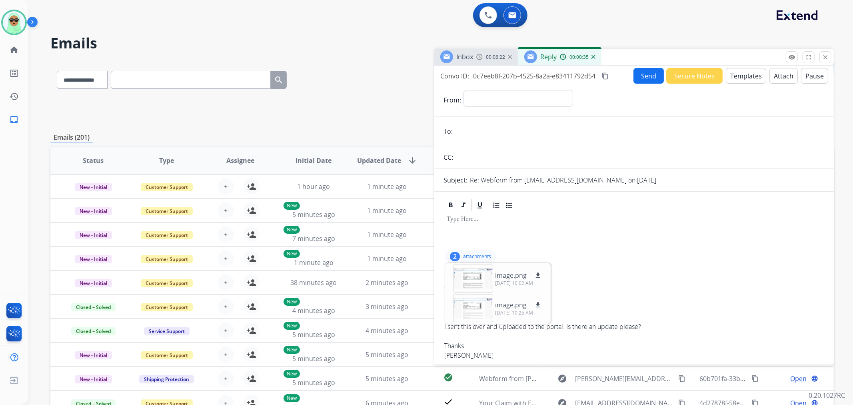
click at [592, 59] on div "00:00:35" at bounding box center [577, 56] width 35 height 7
click at [592, 59] on div "00:00:36" at bounding box center [577, 56] width 35 height 7
click at [592, 56] on img at bounding box center [594, 57] width 4 height 4
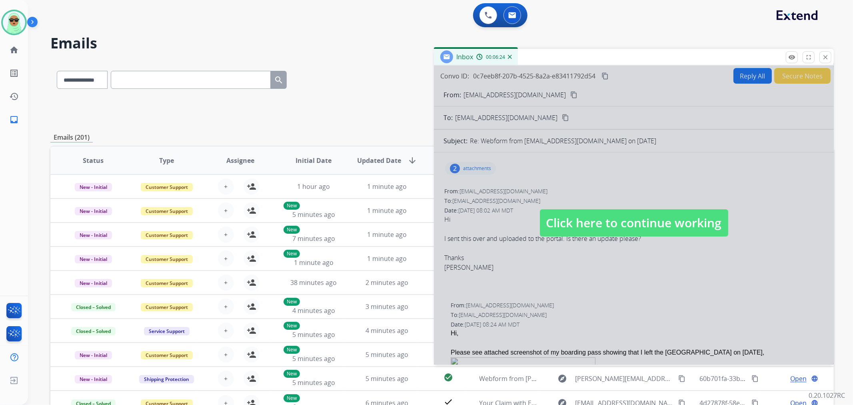
click at [556, 241] on div at bounding box center [634, 215] width 400 height 299
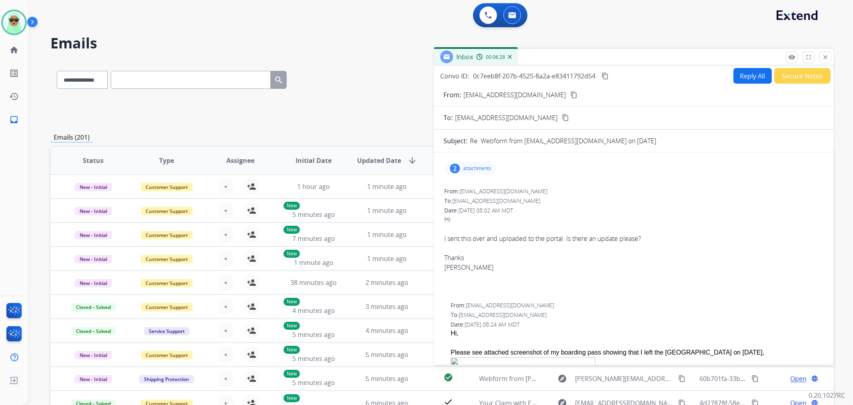
click at [570, 93] on mat-icon "content_copy" at bounding box center [573, 94] width 7 height 7
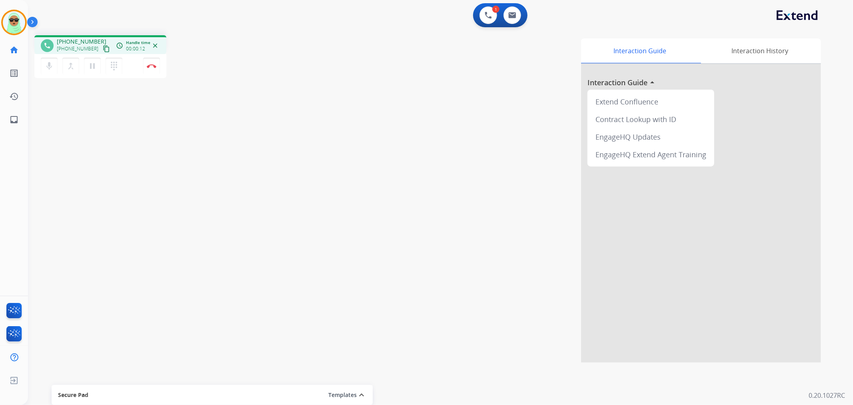
click at [103, 47] on mat-icon "content_copy" at bounding box center [106, 48] width 7 height 7
click at [86, 186] on div "phone [PHONE_NUMBER] [PHONE_NUMBER] content_copy access_time Call metrics Queue…" at bounding box center [431, 196] width 806 height 334
click at [148, 65] on img at bounding box center [152, 66] width 10 height 4
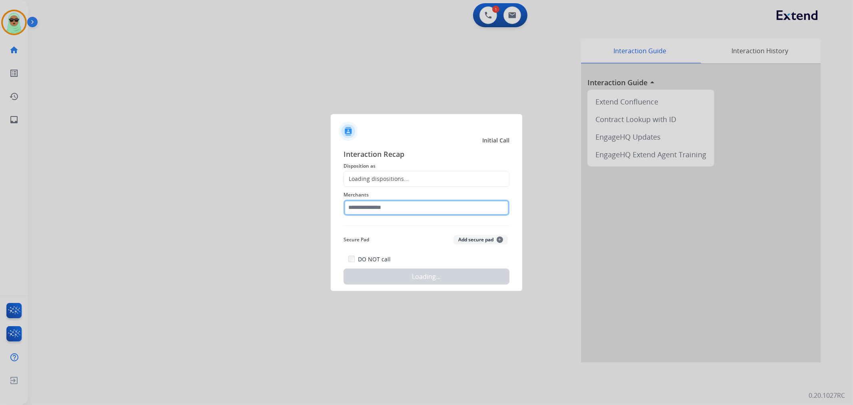
click at [420, 202] on input "text" at bounding box center [427, 208] width 166 height 16
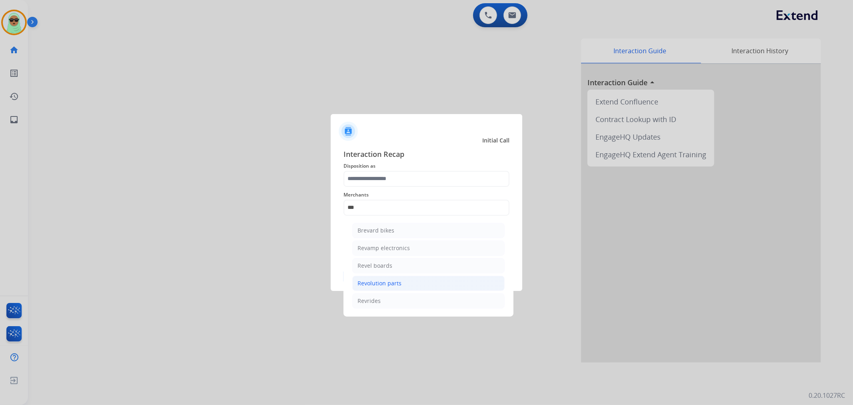
click at [400, 282] on div "Revolution parts" at bounding box center [380, 283] width 44 height 8
type input "**********"
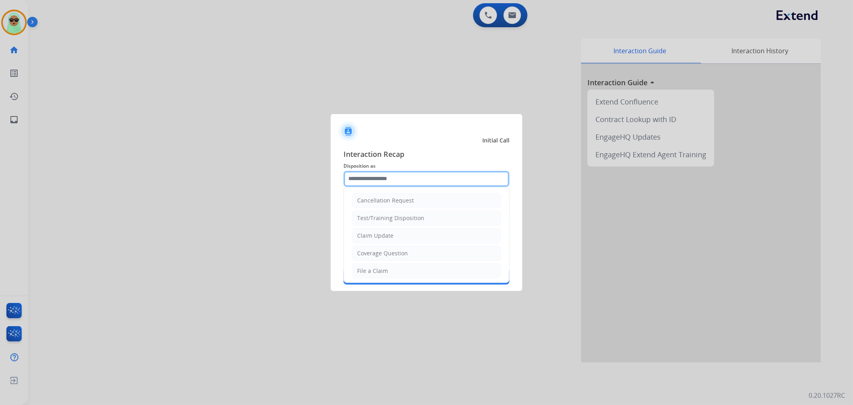
click at [391, 178] on input "text" at bounding box center [427, 179] width 166 height 16
click at [393, 232] on li "Claim Update" at bounding box center [426, 235] width 149 height 15
type input "**********"
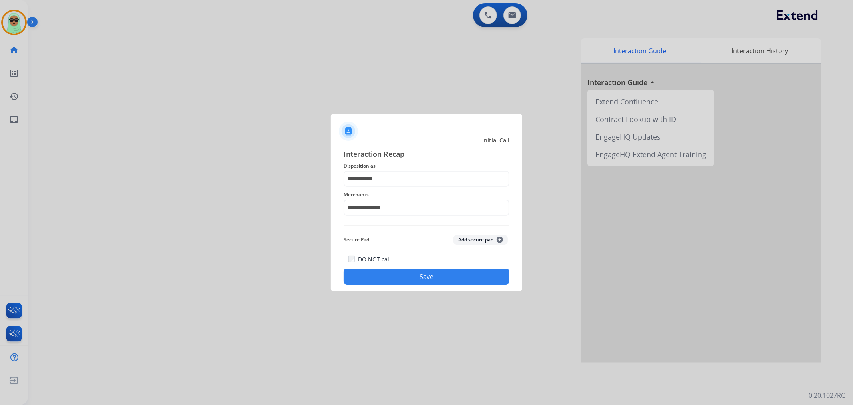
click at [414, 276] on button "Save" at bounding box center [427, 276] width 166 height 16
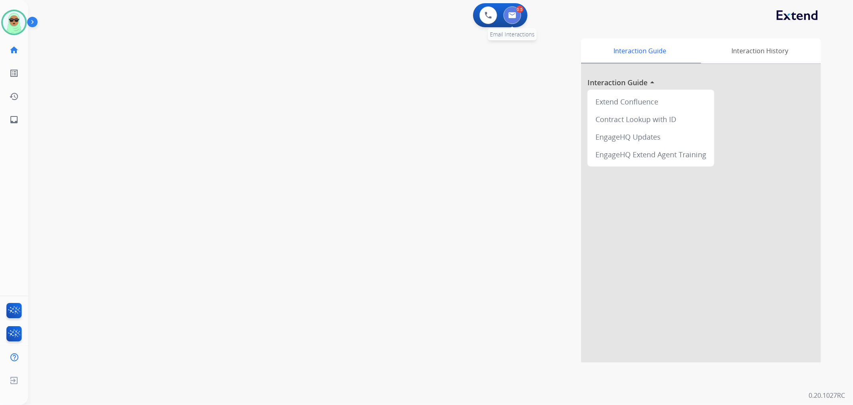
click at [513, 17] on img at bounding box center [512, 15] width 8 height 6
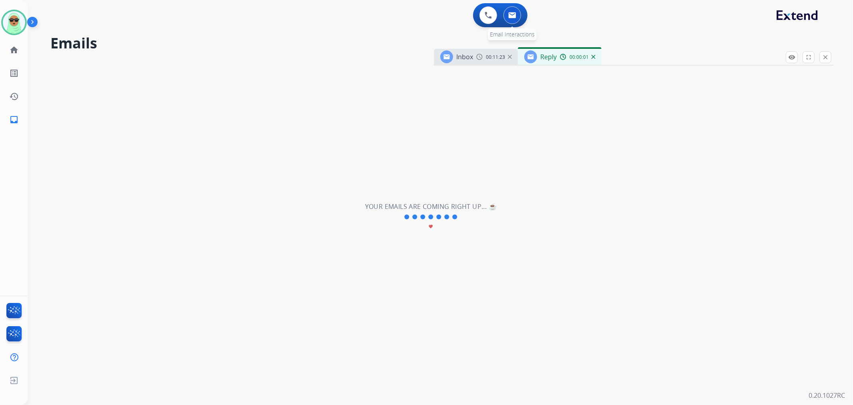
select select "**********"
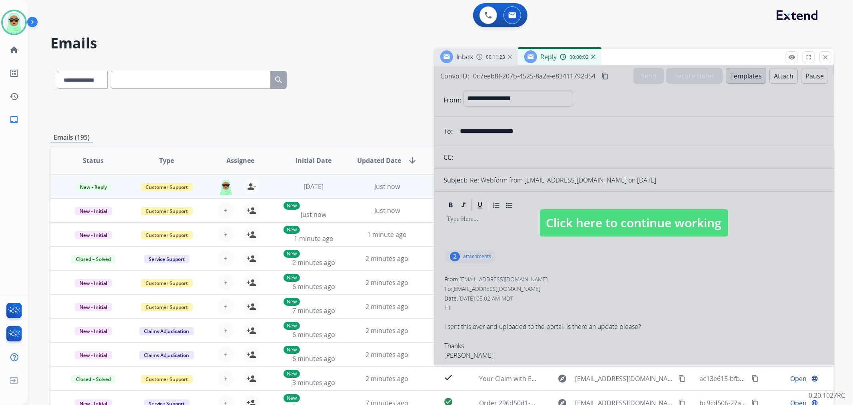
click at [603, 234] on span "Click here to continue working" at bounding box center [634, 222] width 188 height 27
select select
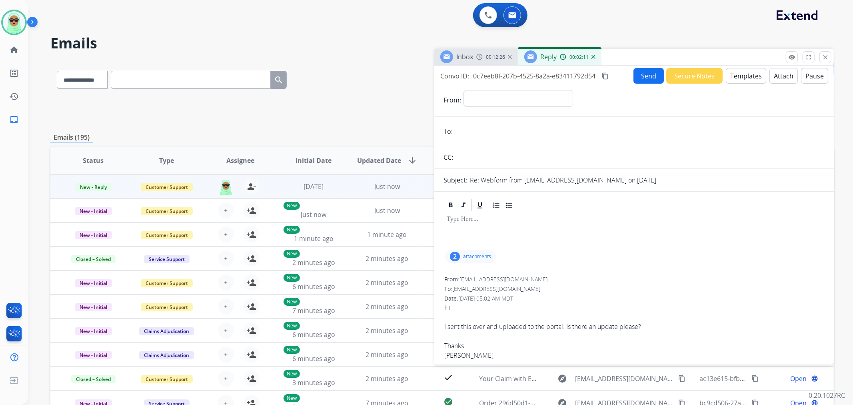
click at [593, 59] on div "00:02:11" at bounding box center [577, 56] width 35 height 7
click at [596, 57] on div "Reply 00:02:12" at bounding box center [560, 57] width 84 height 16
click at [594, 52] on div "Reply 00:02:12" at bounding box center [560, 57] width 84 height 16
click at [593, 58] on div "Reply 00:02:14" at bounding box center [560, 57] width 84 height 16
click at [593, 56] on img at bounding box center [594, 57] width 4 height 4
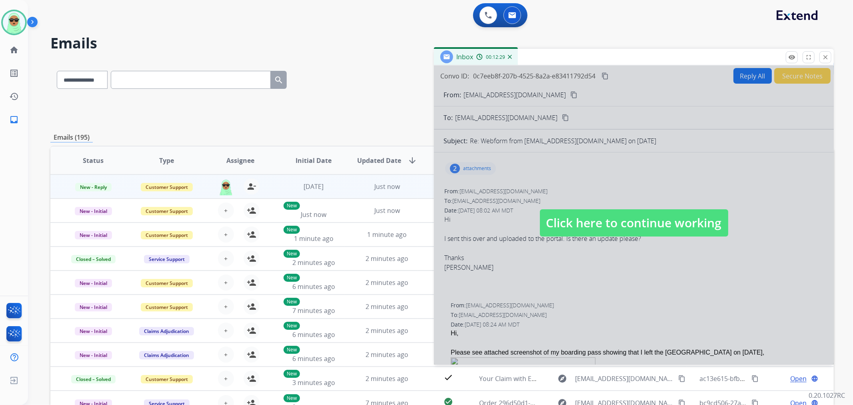
click at [682, 207] on div at bounding box center [634, 215] width 400 height 299
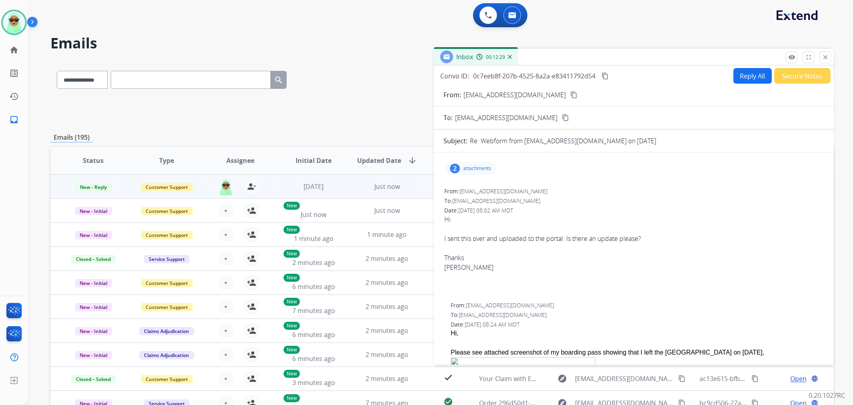
click at [747, 74] on button "Reply All" at bounding box center [753, 76] width 38 height 16
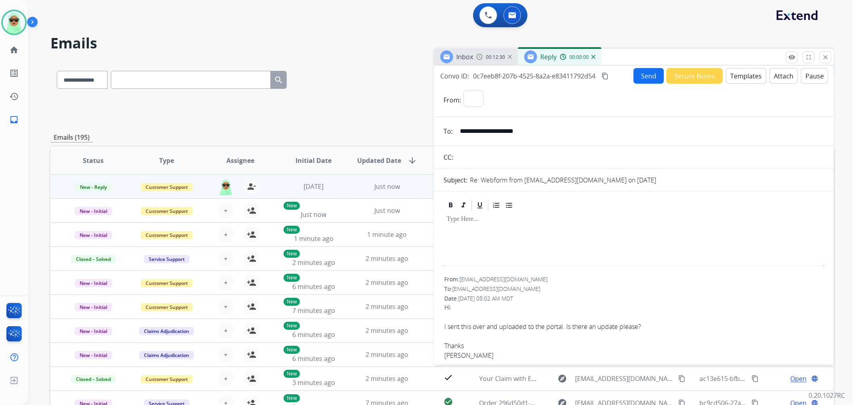
select select "**********"
click at [753, 81] on button "Templates" at bounding box center [746, 76] width 40 height 16
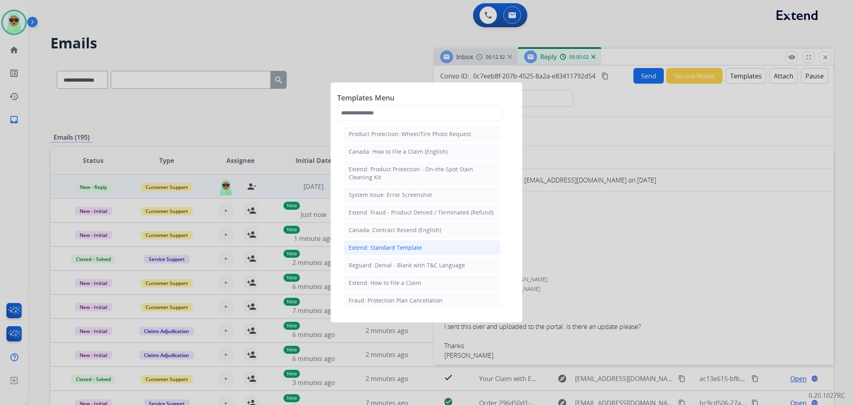
click at [426, 246] on li "Extend: Standard Template" at bounding box center [422, 247] width 157 height 15
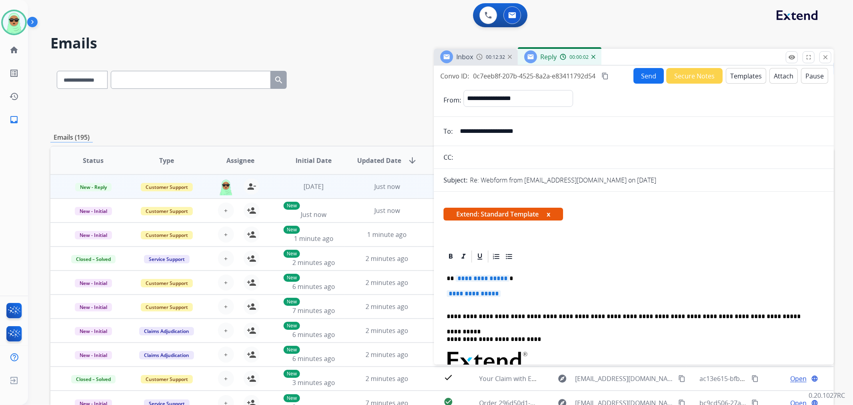
click at [471, 290] on span "**********" at bounding box center [474, 293] width 54 height 7
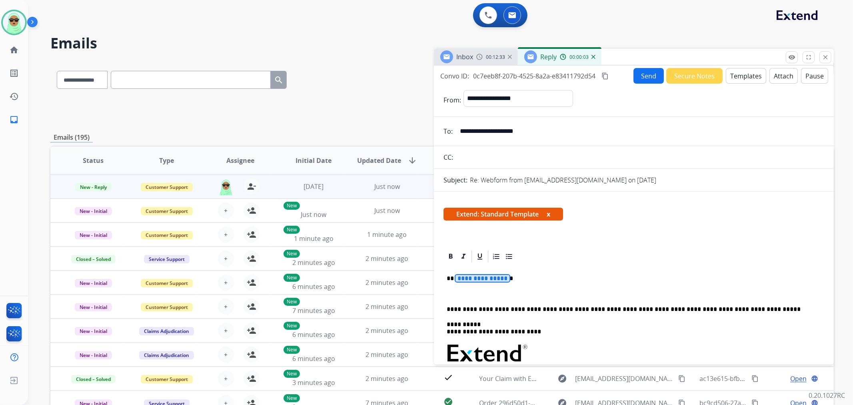
click at [475, 278] on span "**********" at bounding box center [483, 278] width 54 height 7
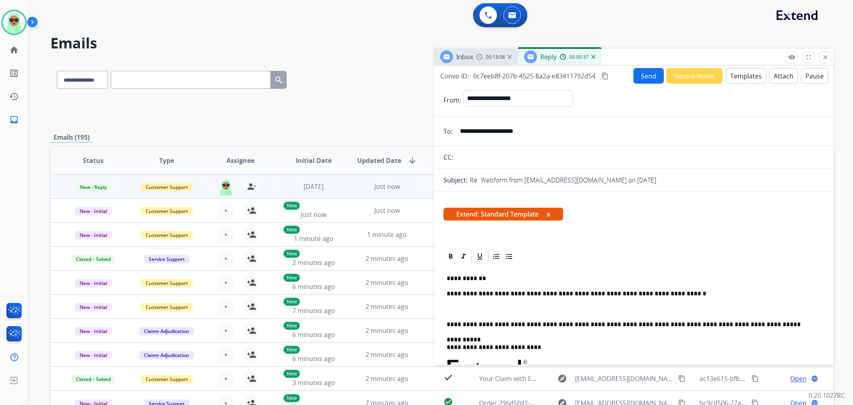
click at [629, 63] on div "Inbox 00:13:06 Reply 00:00:37" at bounding box center [634, 57] width 400 height 17
click at [639, 82] on button "Send" at bounding box center [649, 76] width 30 height 16
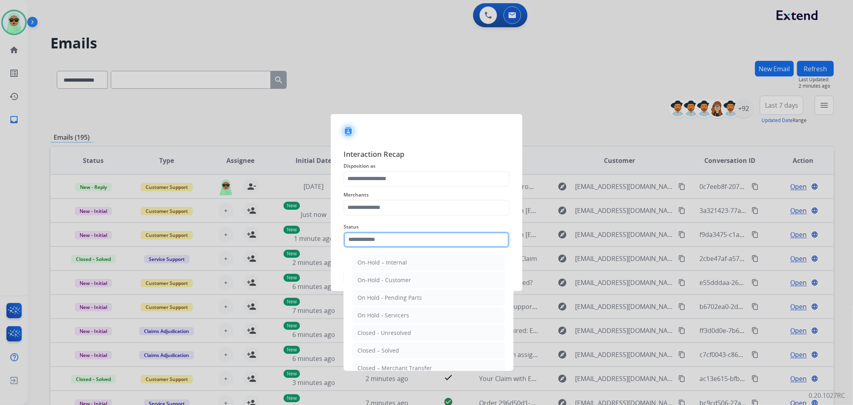
click at [451, 238] on input "text" at bounding box center [427, 240] width 166 height 16
drag, startPoint x: 414, startPoint y: 353, endPoint x: 385, endPoint y: 210, distance: 146.1
click at [414, 352] on li "Closed – Solved" at bounding box center [428, 350] width 152 height 15
type input "**********"
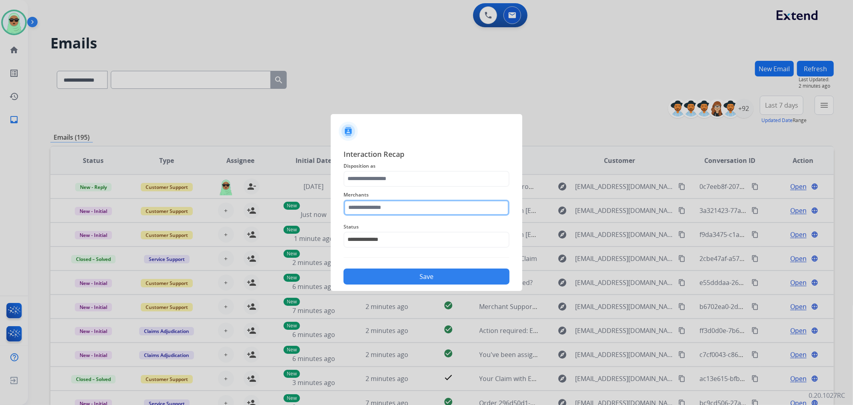
click at [385, 200] on input "text" at bounding box center [427, 208] width 166 height 16
click at [363, 230] on li "Jomashop" at bounding box center [428, 230] width 152 height 15
type input "********"
click at [366, 229] on span "Status" at bounding box center [427, 227] width 166 height 10
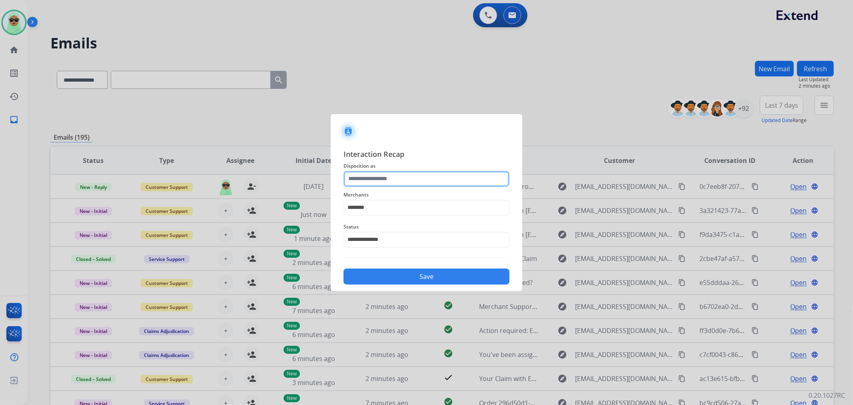
click at [387, 180] on input "text" at bounding box center [427, 179] width 166 height 16
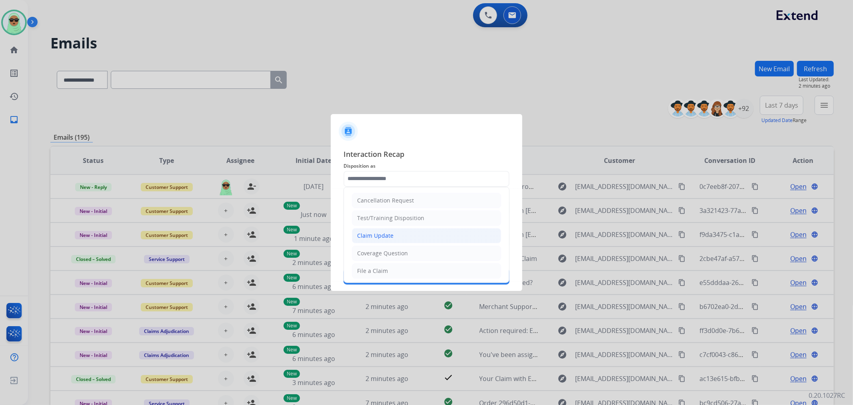
click at [408, 237] on li "Claim Update" at bounding box center [426, 235] width 149 height 15
type input "**********"
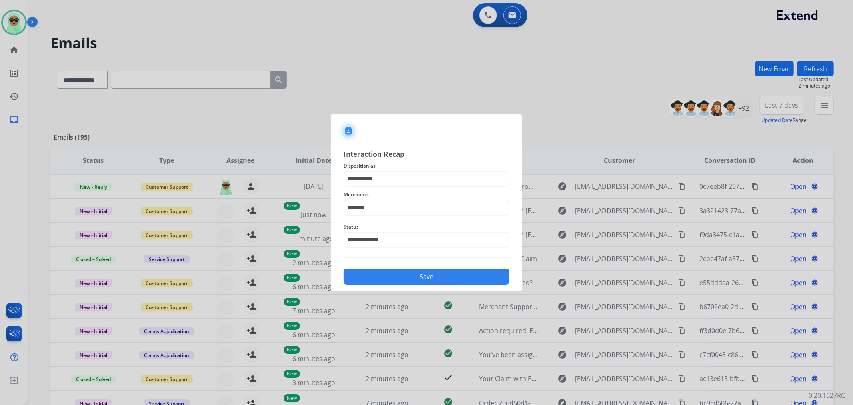
click at [421, 270] on button "Save" at bounding box center [427, 276] width 166 height 16
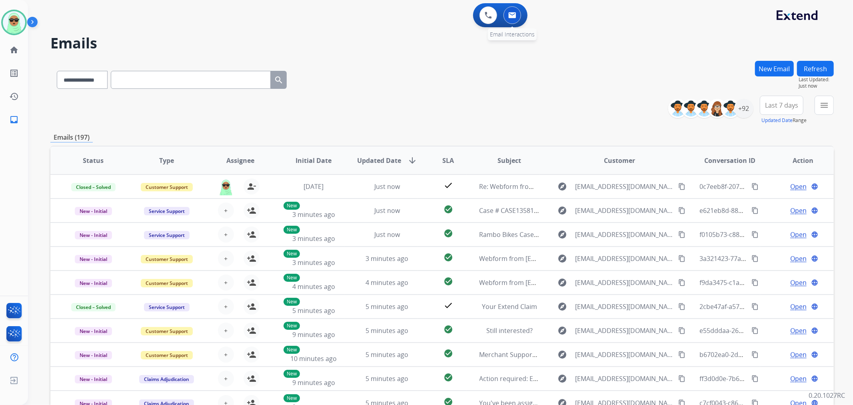
click at [518, 12] on button at bounding box center [513, 15] width 18 height 18
click at [823, 112] on button "menu Filters" at bounding box center [824, 105] width 19 height 19
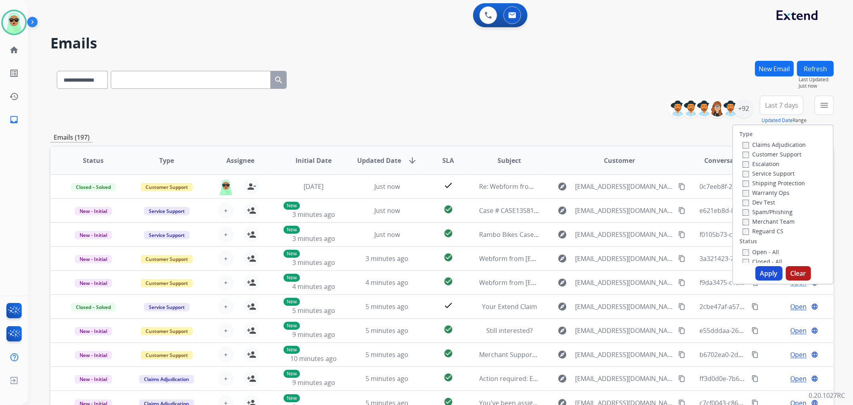
click at [769, 154] on label "Customer Support" at bounding box center [772, 154] width 59 height 8
click at [778, 183] on label "Shipping Protection" at bounding box center [774, 183] width 62 height 8
click at [762, 247] on div "Open - All" at bounding box center [785, 252] width 84 height 10
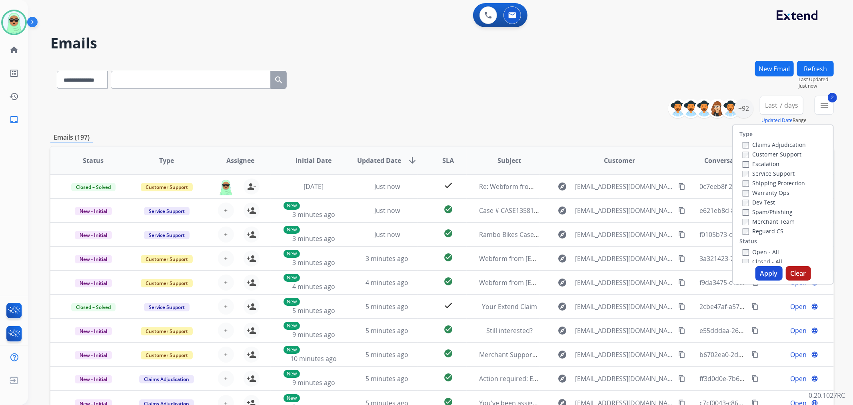
click at [759, 224] on label "Merchant Team" at bounding box center [769, 222] width 52 height 8
click at [757, 229] on label "Reguard CS" at bounding box center [763, 231] width 41 height 8
click at [760, 222] on label "Merchant Team" at bounding box center [769, 222] width 52 height 8
click at [762, 249] on label "Open - All" at bounding box center [761, 252] width 36 height 8
click at [764, 270] on button "Apply" at bounding box center [769, 273] width 27 height 14
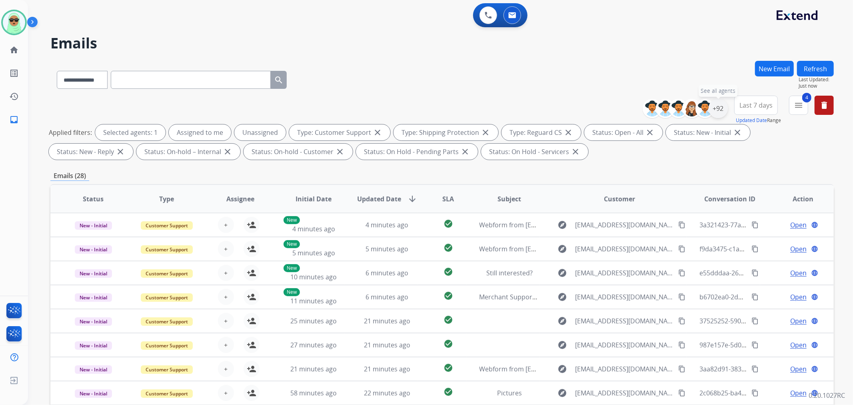
click at [719, 111] on div "+92" at bounding box center [718, 108] width 19 height 19
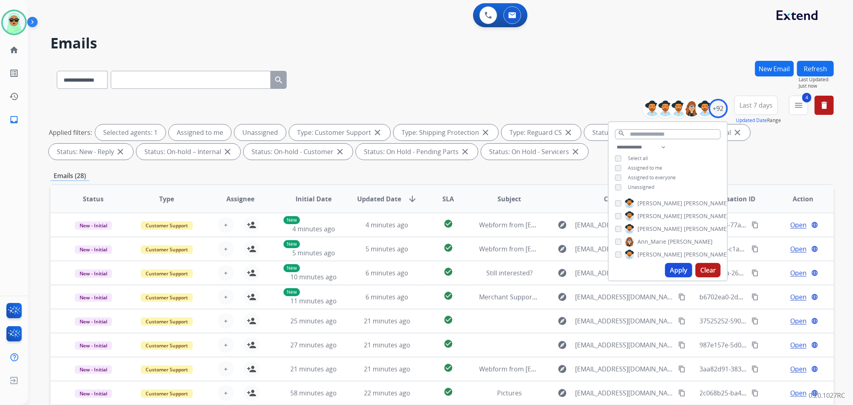
click at [639, 188] on span "Unassigned" at bounding box center [641, 187] width 26 height 7
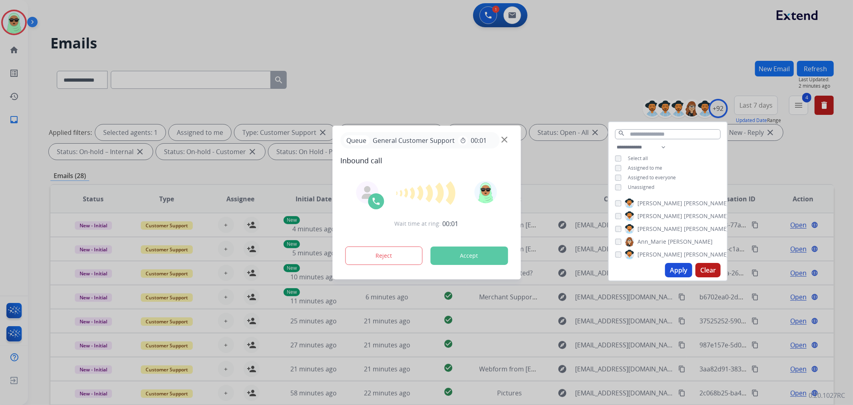
drag, startPoint x: 677, startPoint y: 30, endPoint x: 541, endPoint y: 57, distance: 138.3
click at [670, 32] on div at bounding box center [426, 202] width 853 height 405
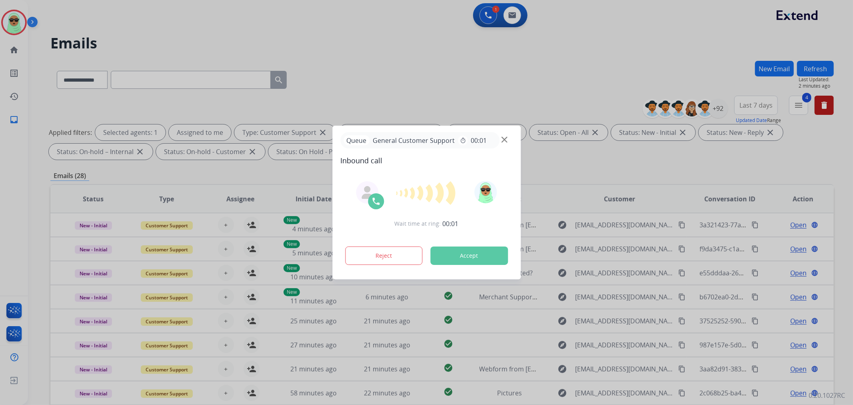
click at [495, 138] on div "Queue General Customer Support timer 00:01" at bounding box center [419, 140] width 159 height 16
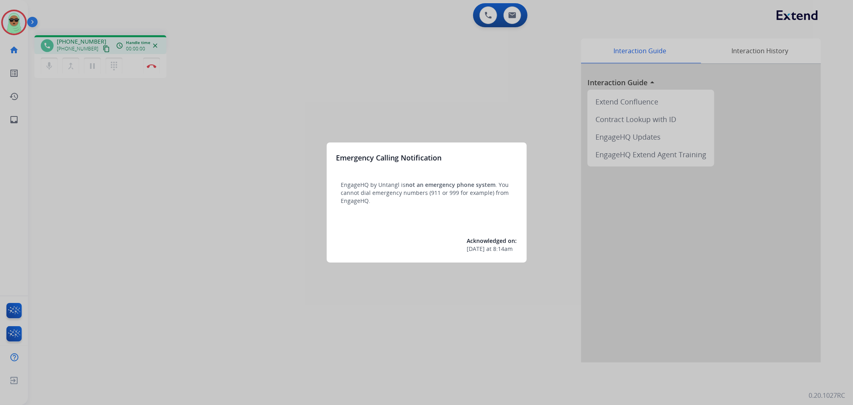
click at [482, 18] on div at bounding box center [426, 202] width 853 height 405
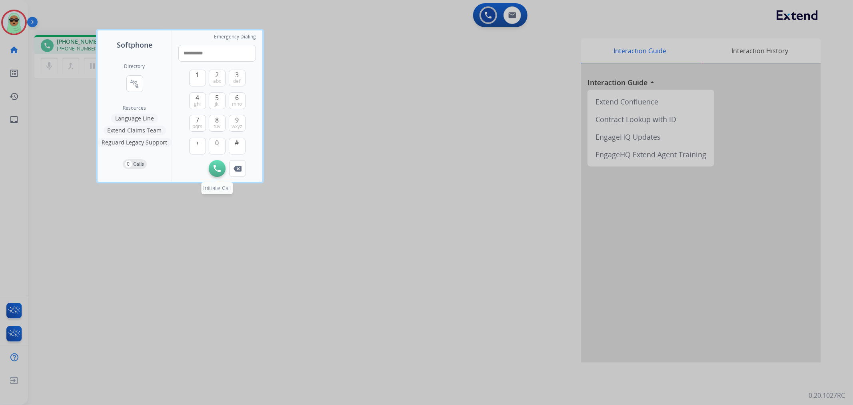
type input "**********"
click at [217, 164] on button "Initiate Call" at bounding box center [217, 168] width 17 height 17
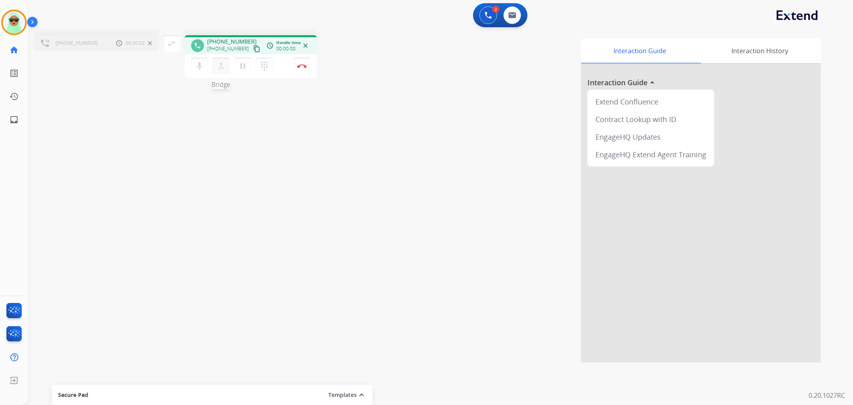
click at [228, 71] on button "merge_type Bridge" at bounding box center [221, 66] width 17 height 17
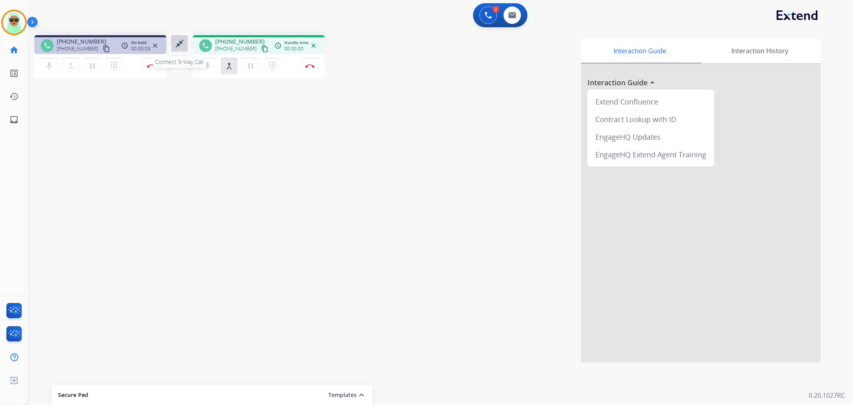
click at [182, 47] on mat-icon "close_fullscreen" at bounding box center [180, 44] width 10 height 10
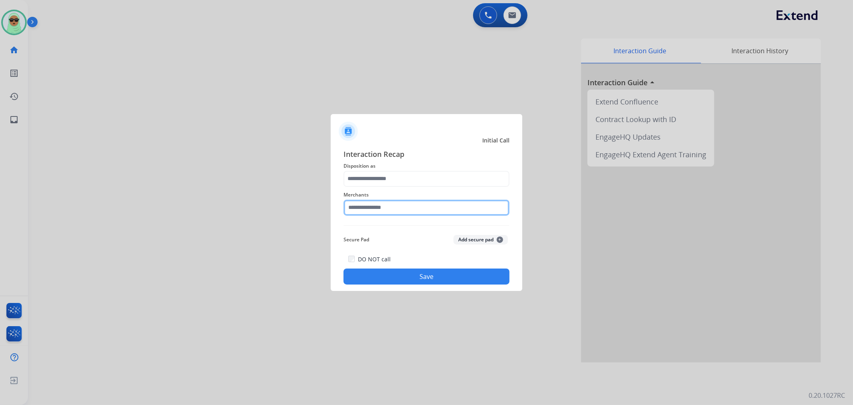
click at [436, 206] on input "text" at bounding box center [427, 208] width 166 height 16
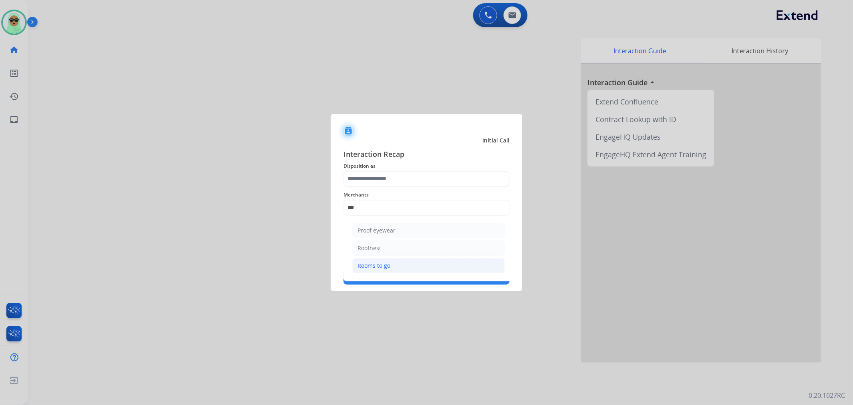
drag, startPoint x: 407, startPoint y: 264, endPoint x: 415, endPoint y: 215, distance: 49.9
click at [407, 263] on li "Rooms to go" at bounding box center [428, 265] width 152 height 15
type input "**********"
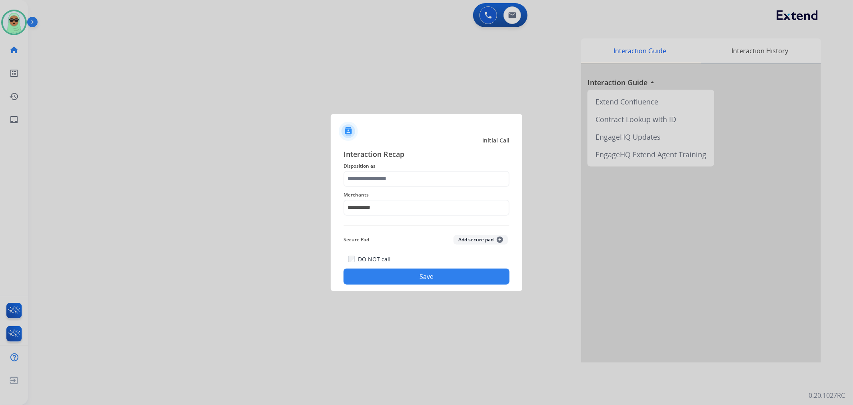
click at [409, 169] on span "Disposition as" at bounding box center [427, 166] width 166 height 10
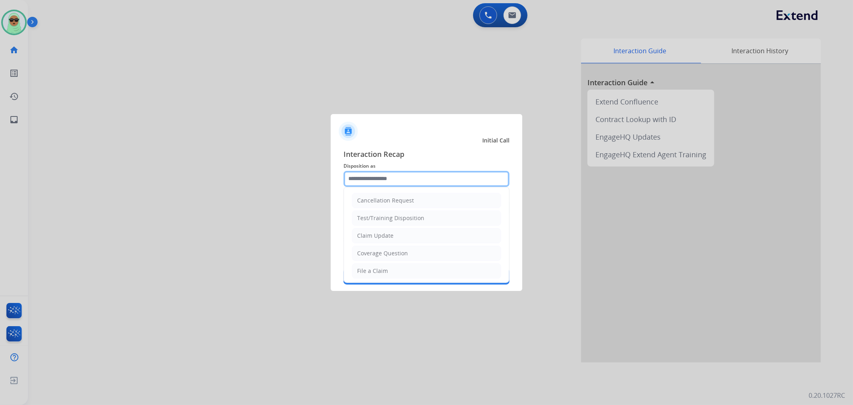
click at [403, 180] on input "text" at bounding box center [427, 179] width 166 height 16
click at [395, 238] on li "Claim Update" at bounding box center [426, 235] width 149 height 15
type input "**********"
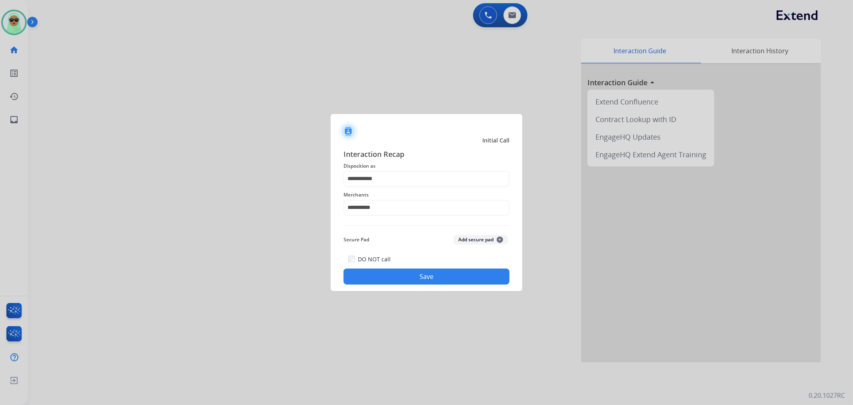
click at [423, 276] on button "Save" at bounding box center [427, 276] width 166 height 16
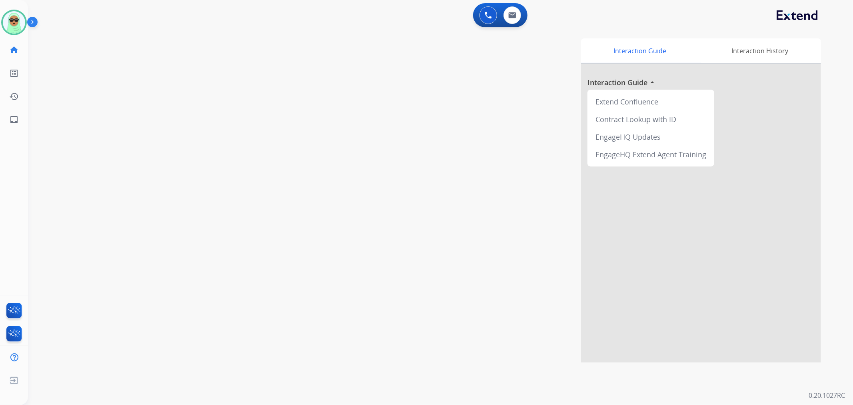
click at [72, 101] on div "swap_horiz Break voice bridge close_fullscreen Connect 3-Way Call merge_type Se…" at bounding box center [431, 196] width 806 height 334
click at [20, 23] on img at bounding box center [14, 22] width 22 height 22
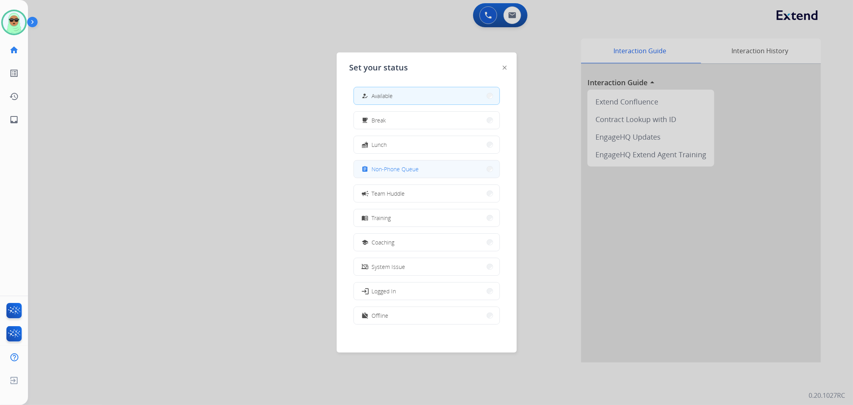
click at [400, 170] on span "Non-Phone Queue" at bounding box center [395, 169] width 47 height 8
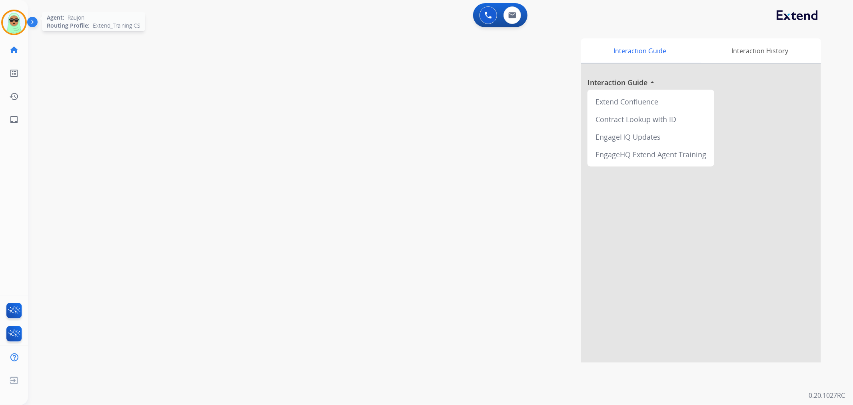
click at [12, 25] on img at bounding box center [14, 22] width 22 height 22
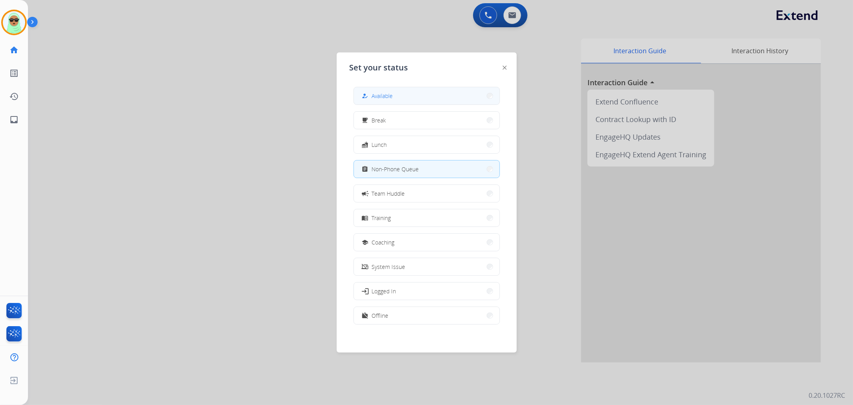
click at [365, 90] on button "how_to_reg Available" at bounding box center [427, 95] width 146 height 17
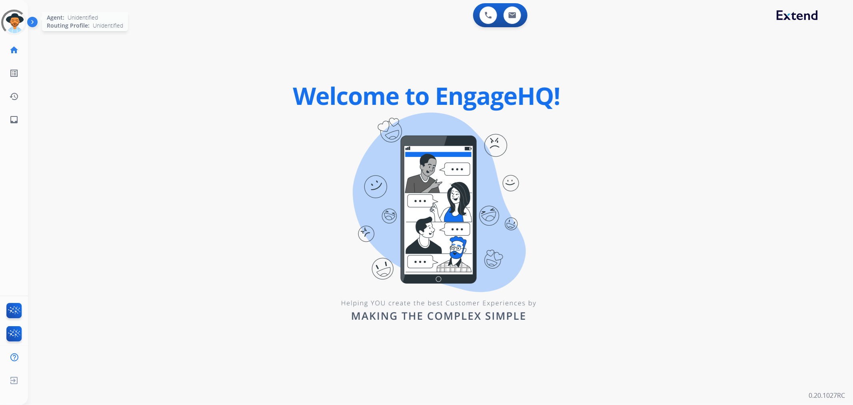
click at [13, 10] on div at bounding box center [14, 23] width 26 height 26
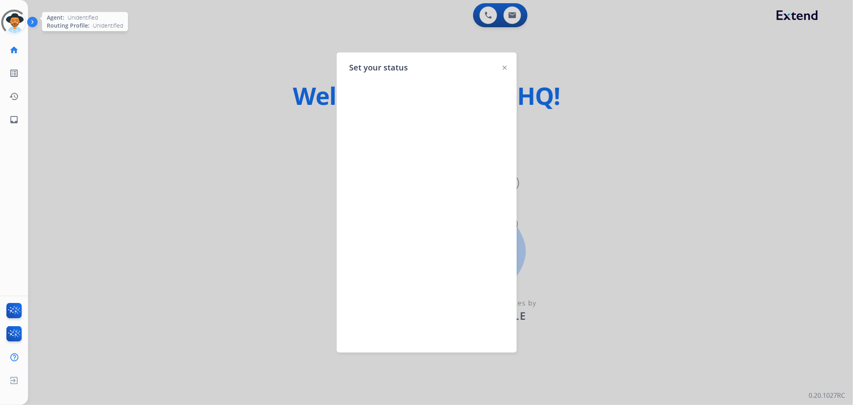
click at [12, 13] on div at bounding box center [14, 23] width 26 height 26
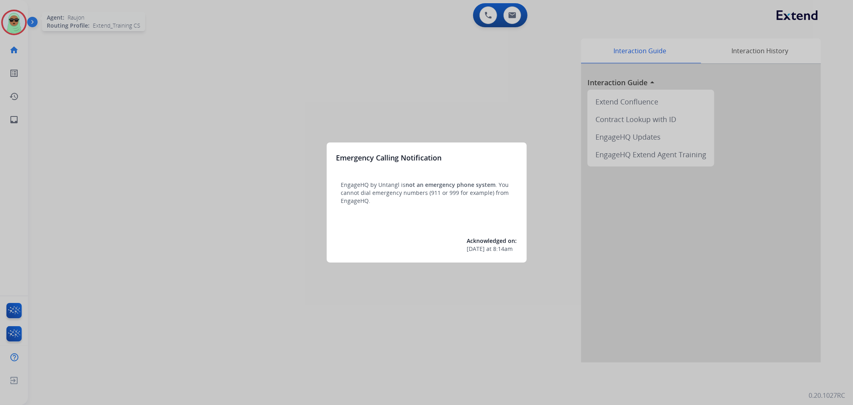
click at [20, 28] on div at bounding box center [426, 202] width 853 height 405
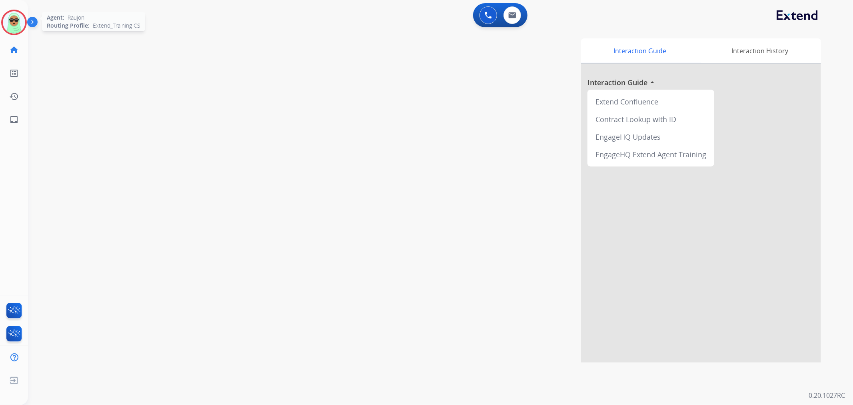
click at [20, 28] on img at bounding box center [14, 22] width 22 height 22
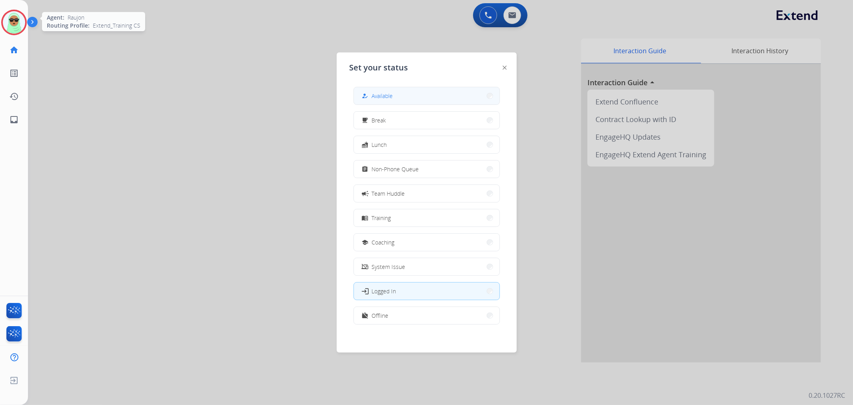
click at [393, 91] on div "how_to_reg Available free_breakfast Break fastfood Lunch assignment Non-Phone Q…" at bounding box center [427, 206] width 154 height 252
click at [393, 93] on span "Available" at bounding box center [382, 96] width 21 height 8
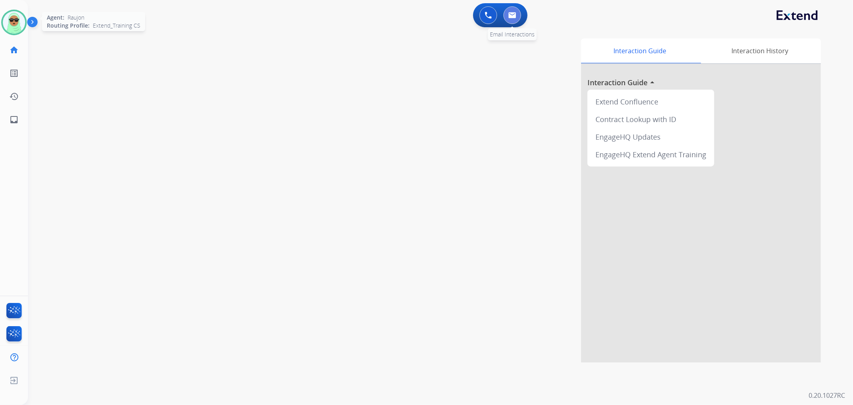
click at [508, 16] on button at bounding box center [513, 15] width 18 height 18
select select "**********"
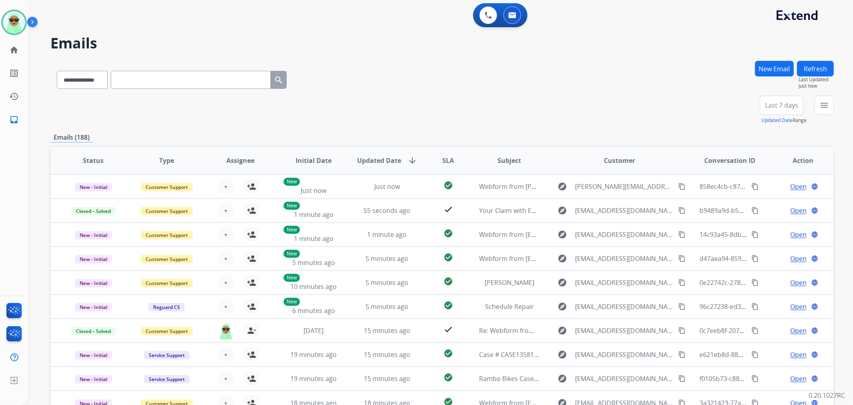
click at [814, 99] on div "**********" at bounding box center [794, 110] width 80 height 29
click at [818, 102] on button "menu Filters" at bounding box center [824, 105] width 19 height 19
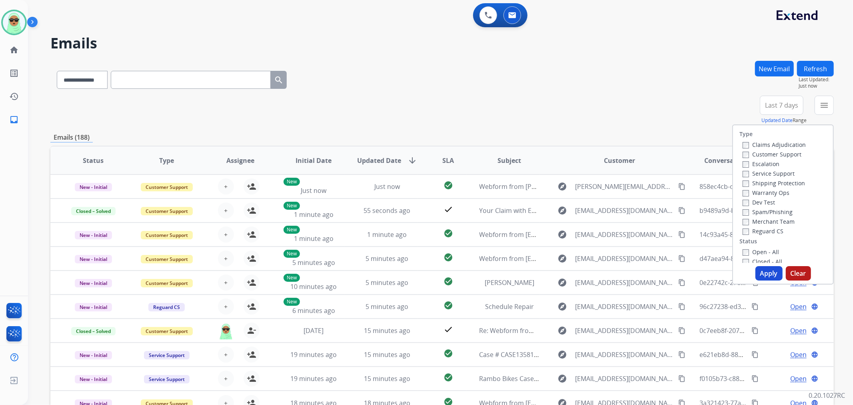
drag, startPoint x: 785, startPoint y: 159, endPoint x: 784, endPoint y: 154, distance: 5.3
click at [784, 157] on div "Claims Adjudication Customer Support Escalation Service Support Shipping Protec…" at bounding box center [773, 188] width 66 height 96
click at [784, 153] on label "Customer Support" at bounding box center [772, 154] width 59 height 8
click at [778, 183] on label "Shipping Protection" at bounding box center [774, 183] width 62 height 8
click at [774, 228] on label "Reguard CS" at bounding box center [763, 231] width 41 height 8
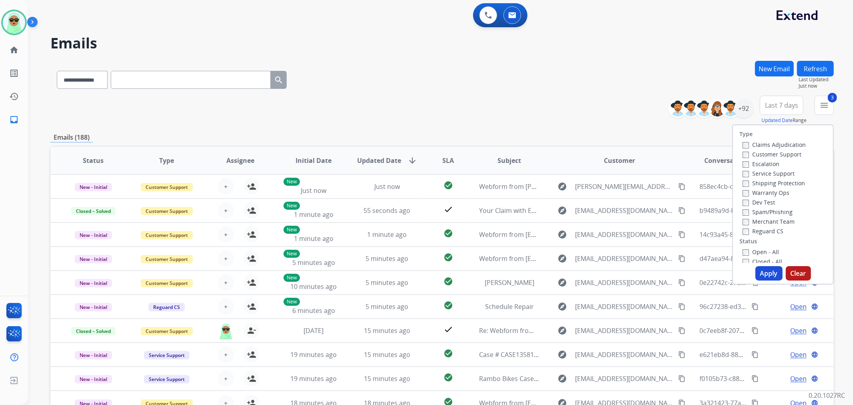
click at [762, 255] on div "Open - All" at bounding box center [785, 252] width 84 height 10
click at [761, 252] on label "Open - All" at bounding box center [761, 252] width 36 height 8
click at [761, 266] on button "Apply" at bounding box center [769, 273] width 27 height 14
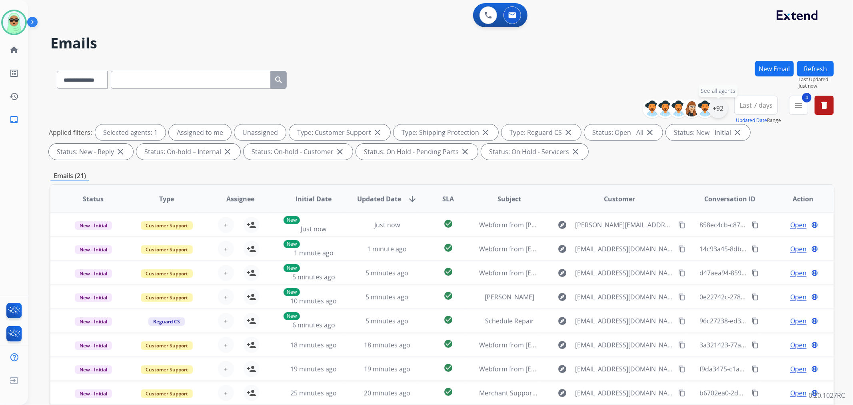
click at [723, 109] on div "+92" at bounding box center [718, 108] width 19 height 19
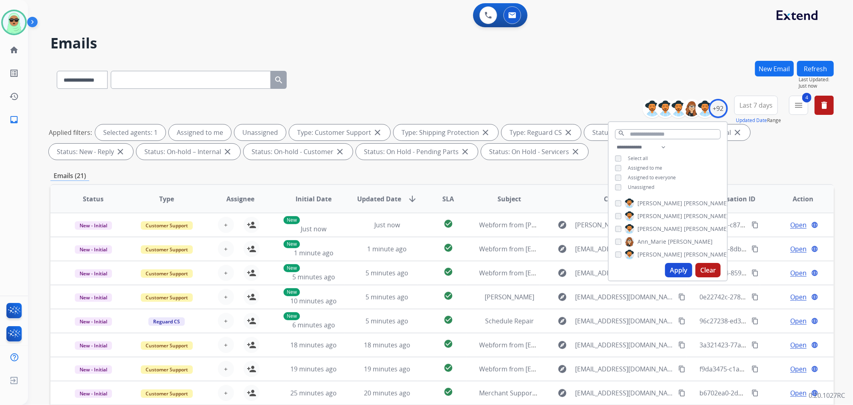
click at [649, 187] on span "Unassigned" at bounding box center [641, 187] width 26 height 7
click at [670, 267] on button "Apply" at bounding box center [678, 270] width 27 height 14
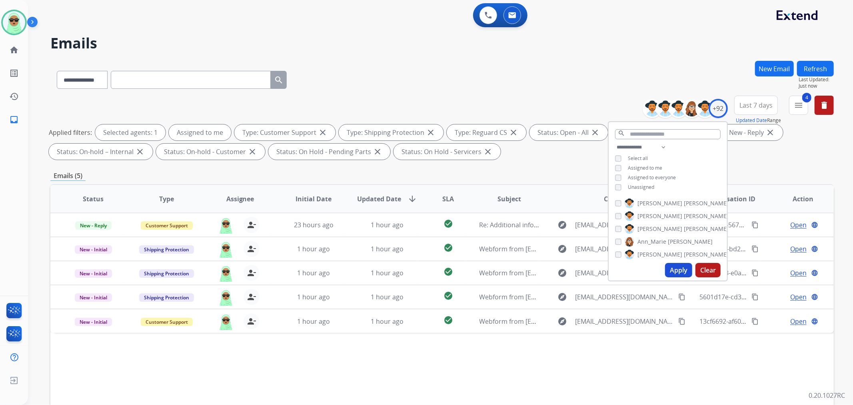
click at [404, 358] on div "Status Type Assignee Initial Date Updated Date arrow_downward SLA Subject Custo…" at bounding box center [442, 318] width 784 height 268
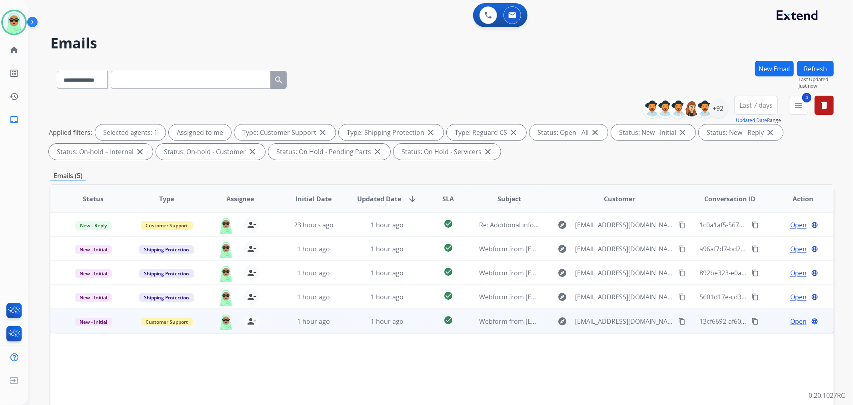
click at [678, 321] on mat-icon "content_copy" at bounding box center [681, 321] width 7 height 7
click at [797, 319] on span "Open" at bounding box center [798, 321] width 16 height 10
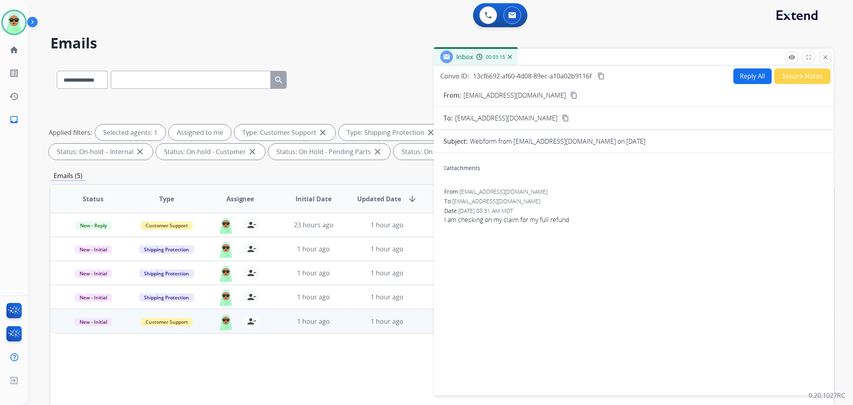
click at [738, 82] on button "Reply All" at bounding box center [753, 76] width 38 height 16
select select "**********"
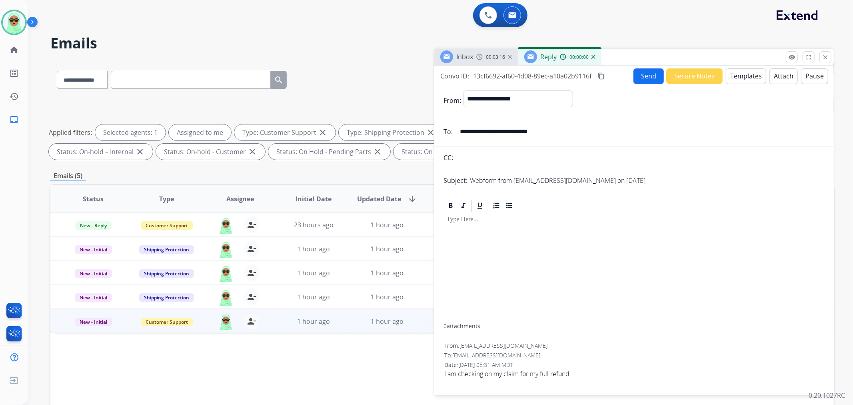
click at [751, 76] on button "Templates" at bounding box center [746, 76] width 40 height 16
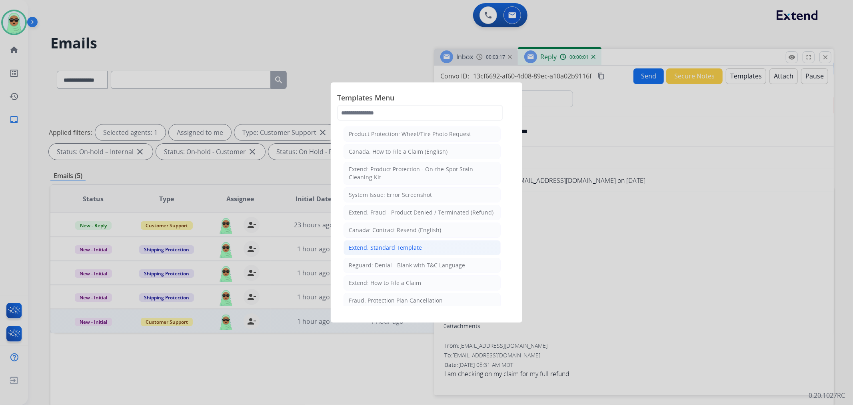
click at [433, 248] on li "Extend: Standard Template" at bounding box center [422, 247] width 157 height 15
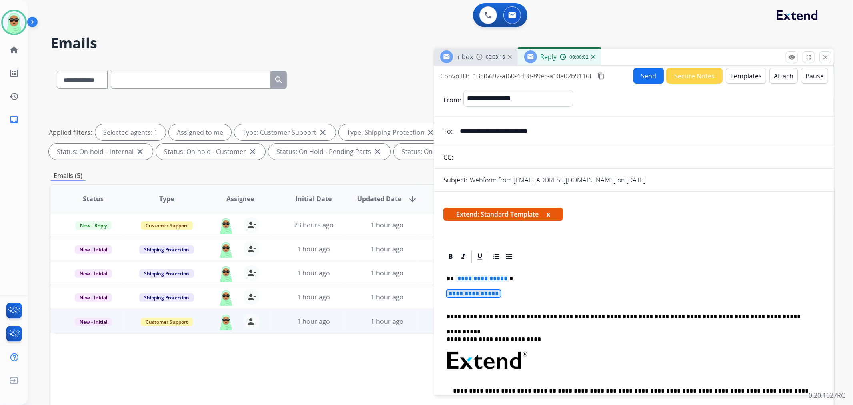
click at [483, 290] on span "**********" at bounding box center [474, 293] width 54 height 7
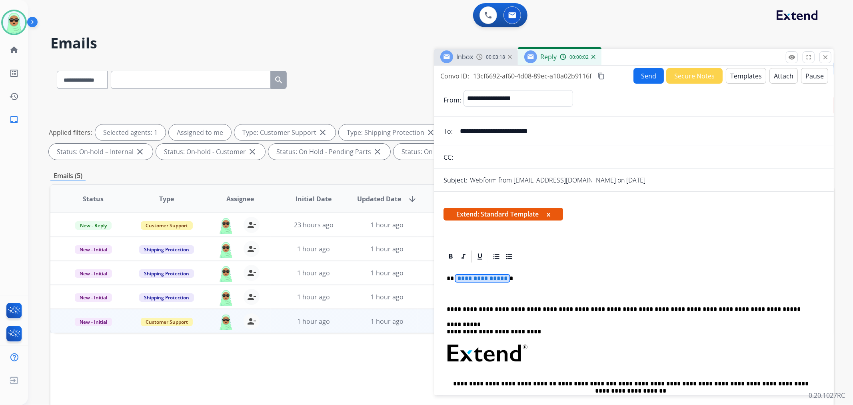
click at [483, 280] on span "**********" at bounding box center [483, 278] width 54 height 7
click at [698, 74] on button "Secure Notes" at bounding box center [694, 76] width 56 height 16
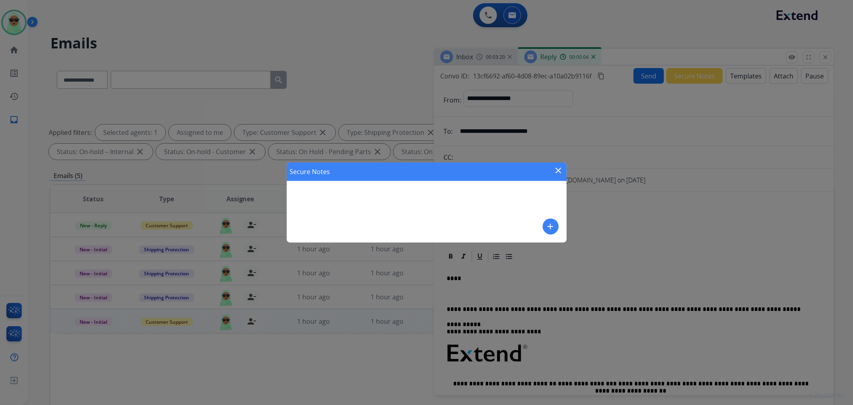
drag, startPoint x: 561, startPoint y: 233, endPoint x: 538, endPoint y: 222, distance: 25.4
click at [561, 233] on div "Secure Notes close add" at bounding box center [427, 202] width 280 height 80
click at [538, 222] on div "Secure Notes close add" at bounding box center [427, 202] width 280 height 80
click at [547, 223] on mat-icon "add" at bounding box center [551, 227] width 10 height 10
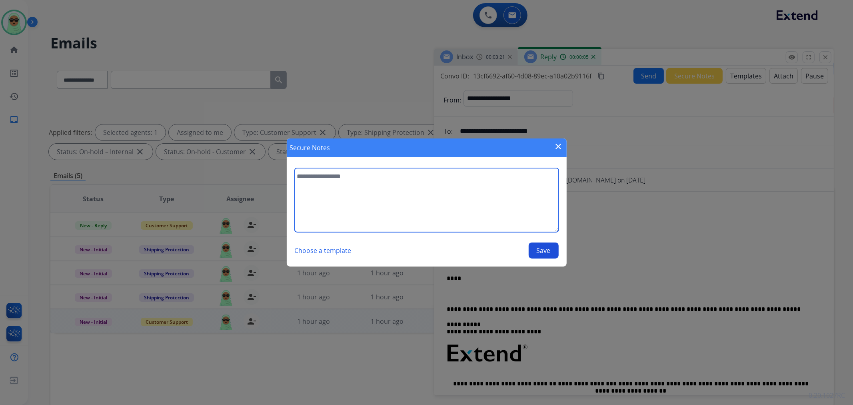
click at [433, 205] on textarea at bounding box center [427, 200] width 264 height 64
type textarea "*"
click at [462, 189] on textarea "**********" at bounding box center [427, 200] width 264 height 64
click at [466, 187] on textarea "**********" at bounding box center [427, 200] width 264 height 64
type textarea "**********"
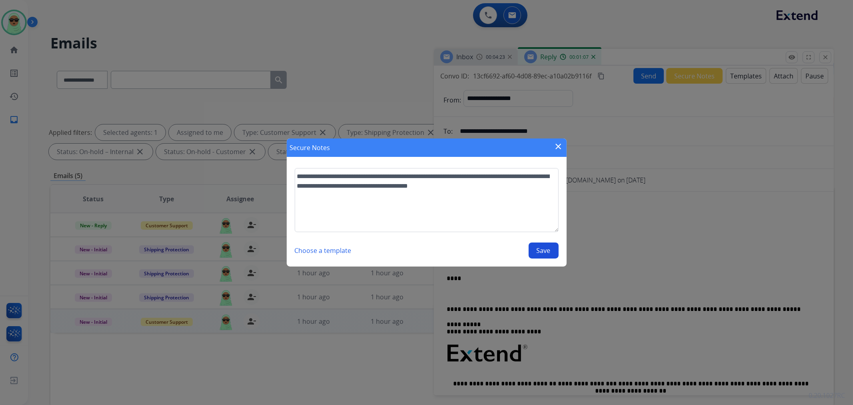
click at [542, 250] on button "Save" at bounding box center [544, 250] width 30 height 16
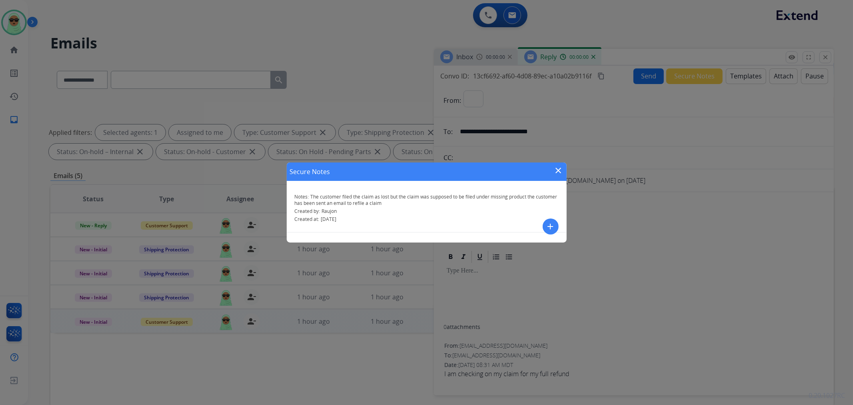
select select "**********"
click at [555, 167] on mat-icon "close" at bounding box center [559, 171] width 10 height 10
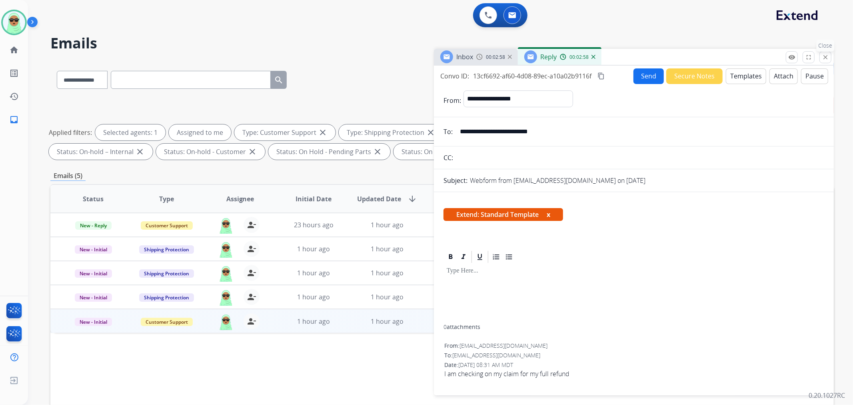
click at [824, 62] on button "close Close" at bounding box center [826, 57] width 12 height 12
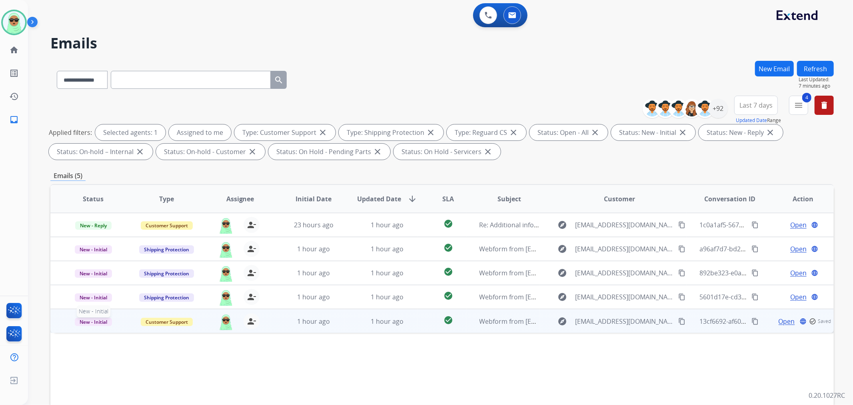
click at [99, 318] on span "New - Initial" at bounding box center [93, 322] width 37 height 8
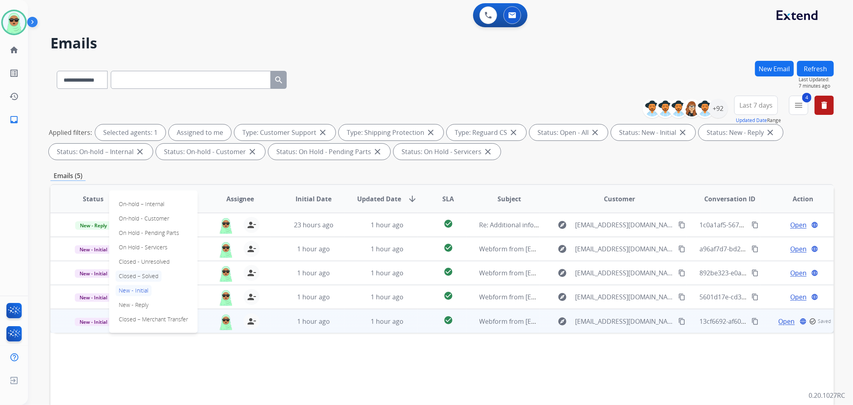
click at [149, 274] on p "Closed – Solved" at bounding box center [139, 275] width 46 height 11
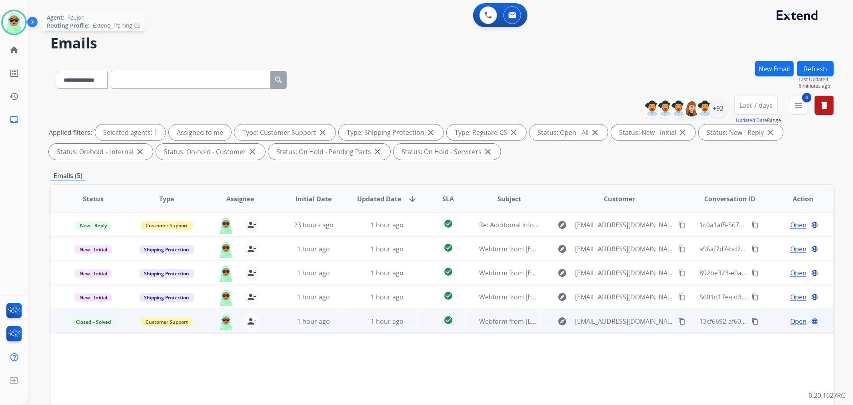
click at [8, 28] on img at bounding box center [14, 22] width 22 height 22
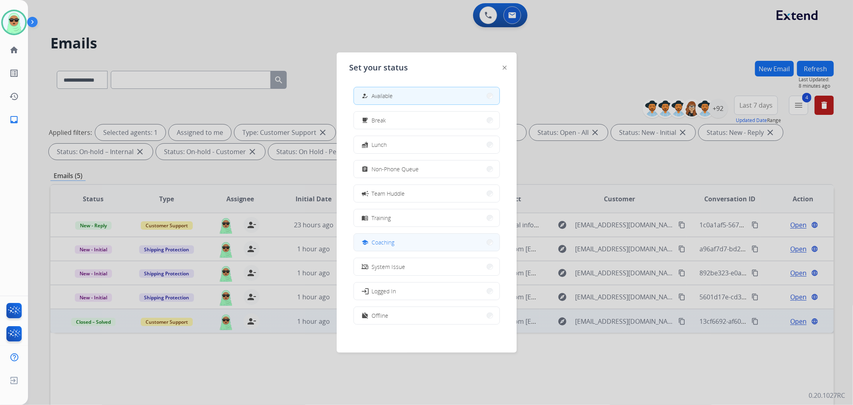
click at [419, 239] on button "school Coaching" at bounding box center [427, 242] width 146 height 17
